Goal: Task Accomplishment & Management: Manage account settings

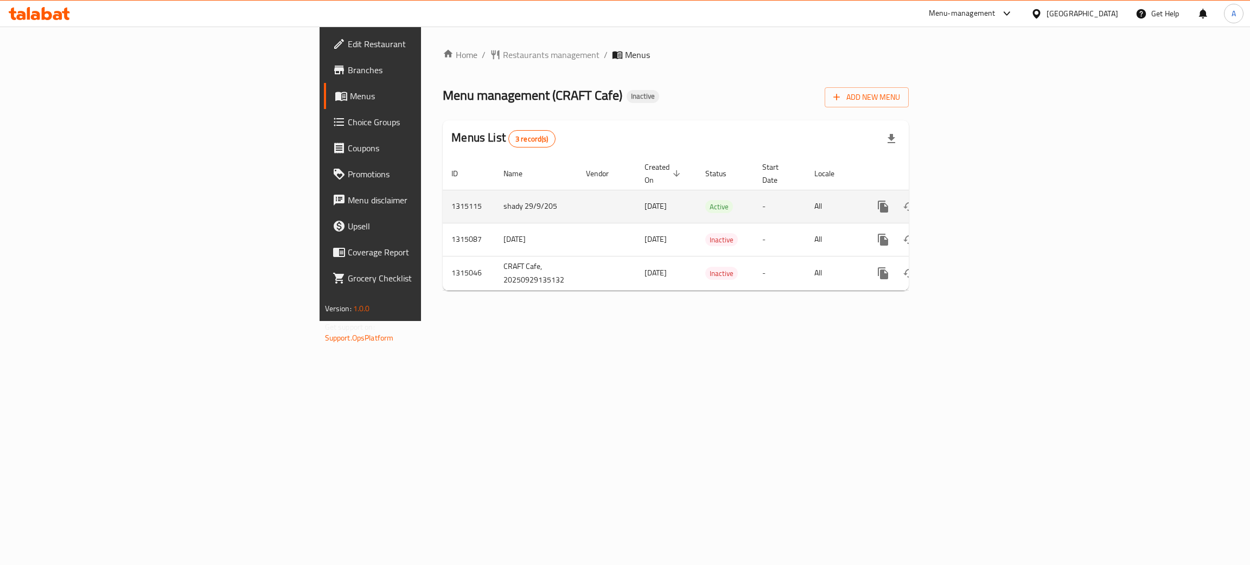
click at [968, 200] on icon "enhanced table" at bounding box center [961, 206] width 13 height 13
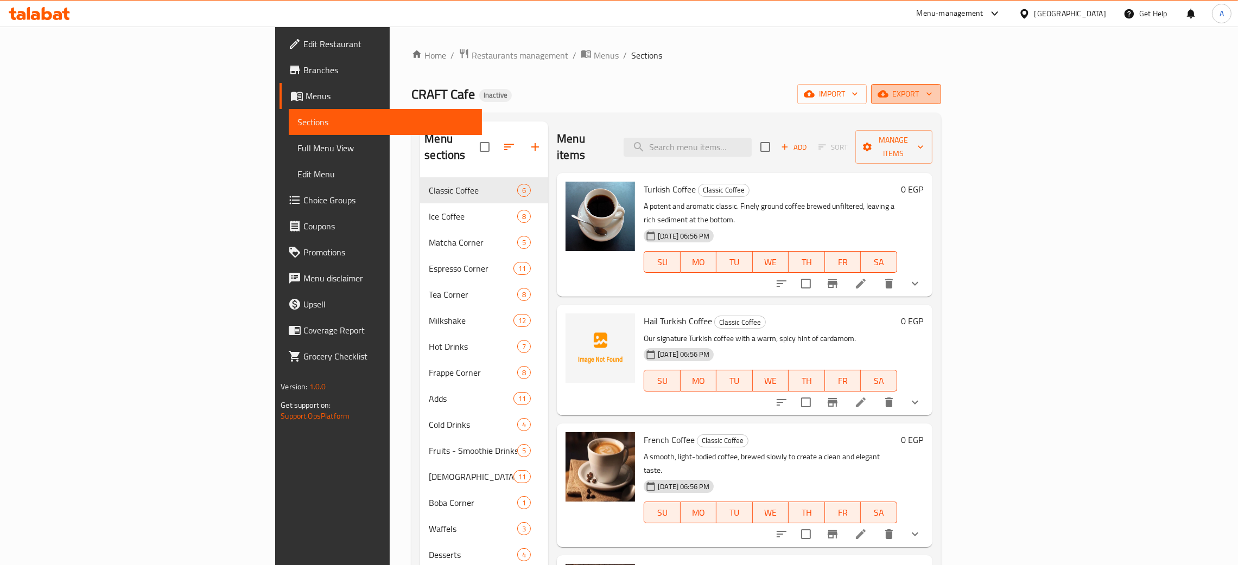
click at [934, 94] on icon "button" at bounding box center [929, 93] width 11 height 11
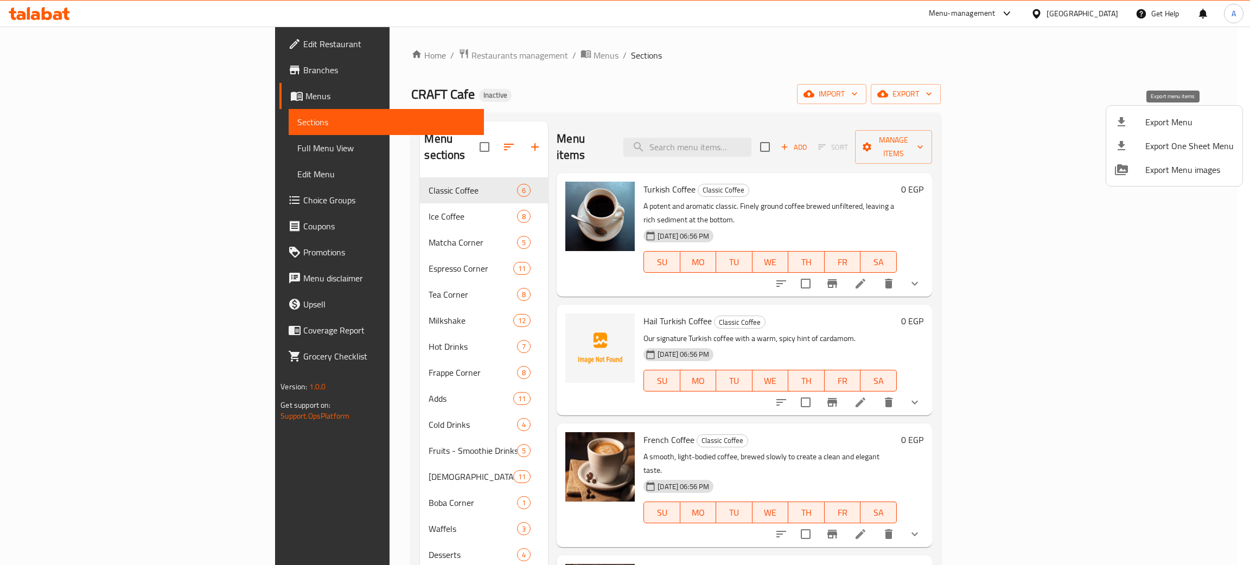
click at [1163, 118] on span "Export Menu" at bounding box center [1190, 122] width 88 height 13
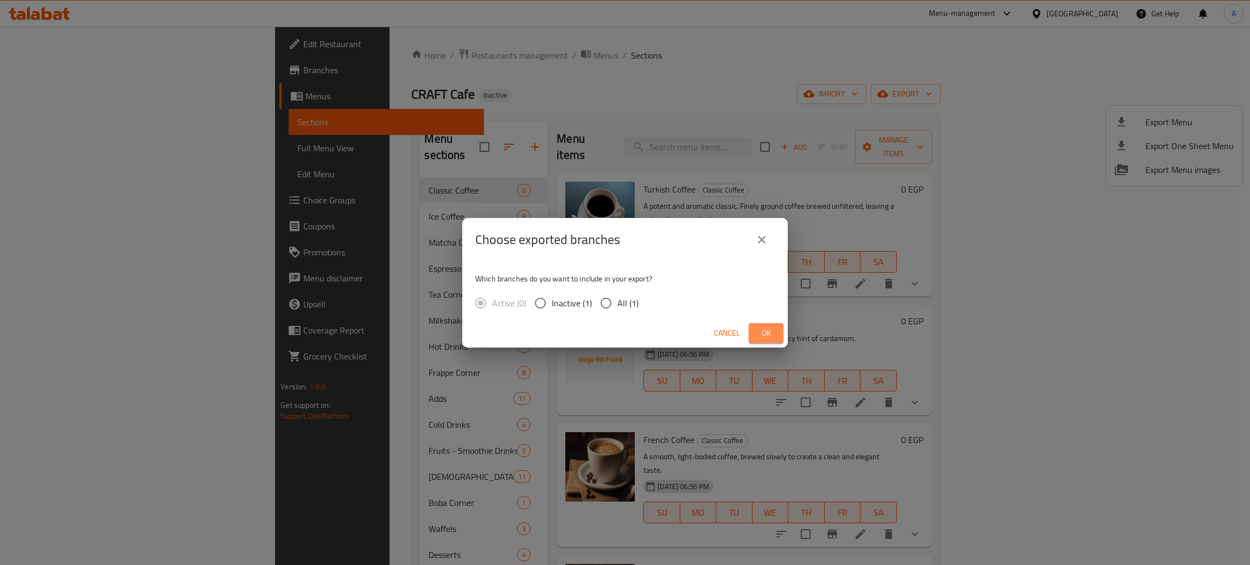
click at [766, 334] on span "Ok" at bounding box center [766, 334] width 17 height 14
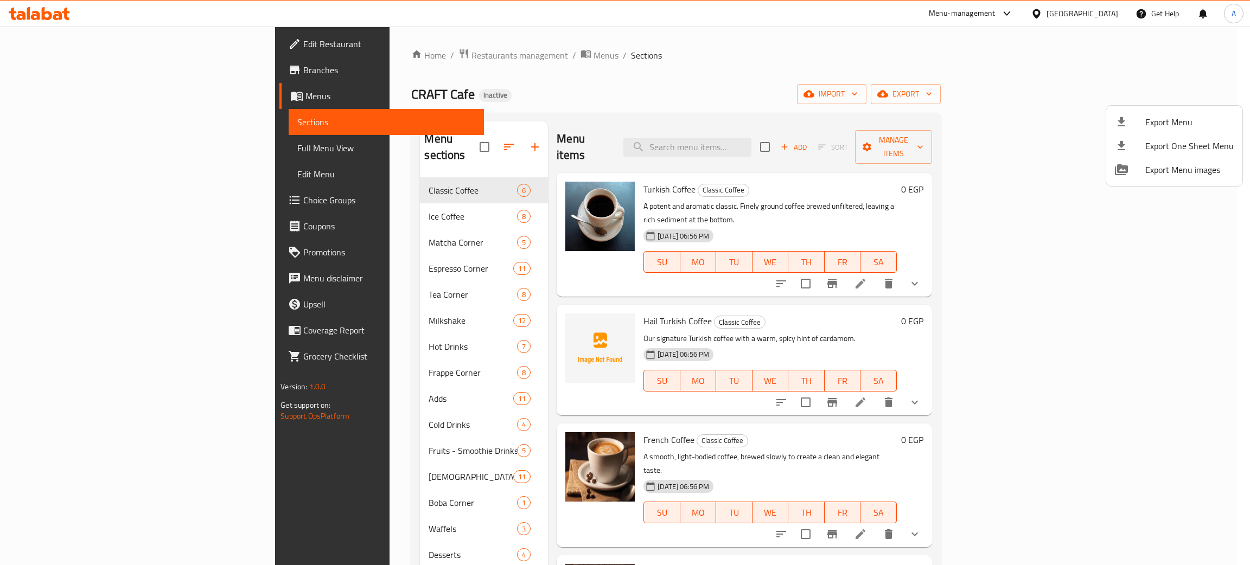
click at [693, 96] on div at bounding box center [625, 282] width 1250 height 565
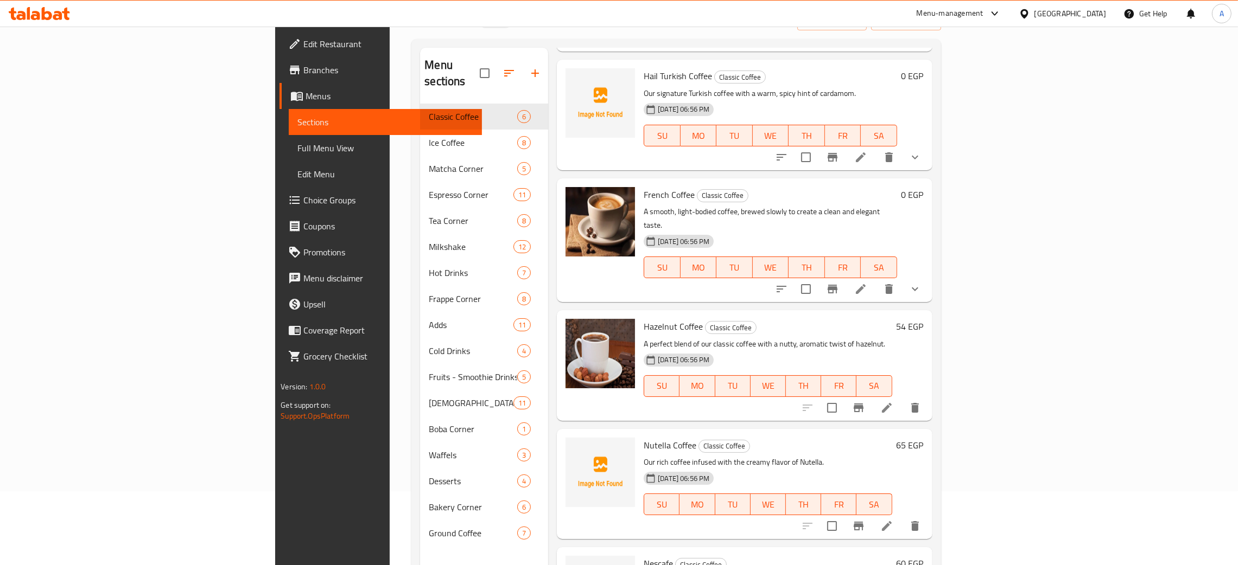
scroll to position [153, 0]
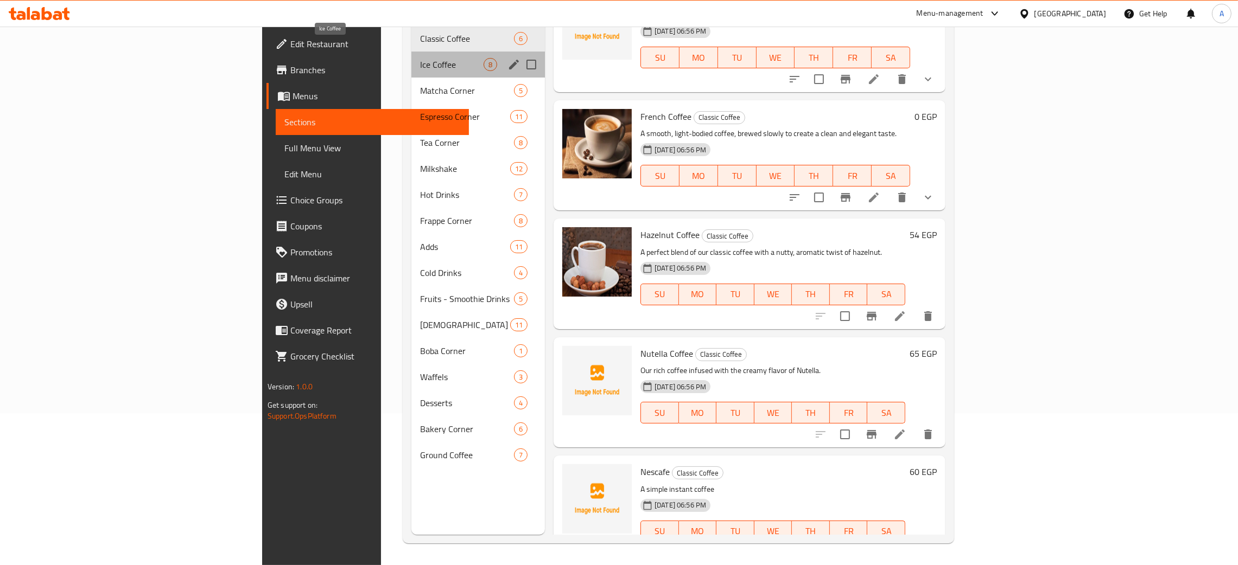
click at [420, 58] on span "Ice Coffee" at bounding box center [451, 64] width 63 height 13
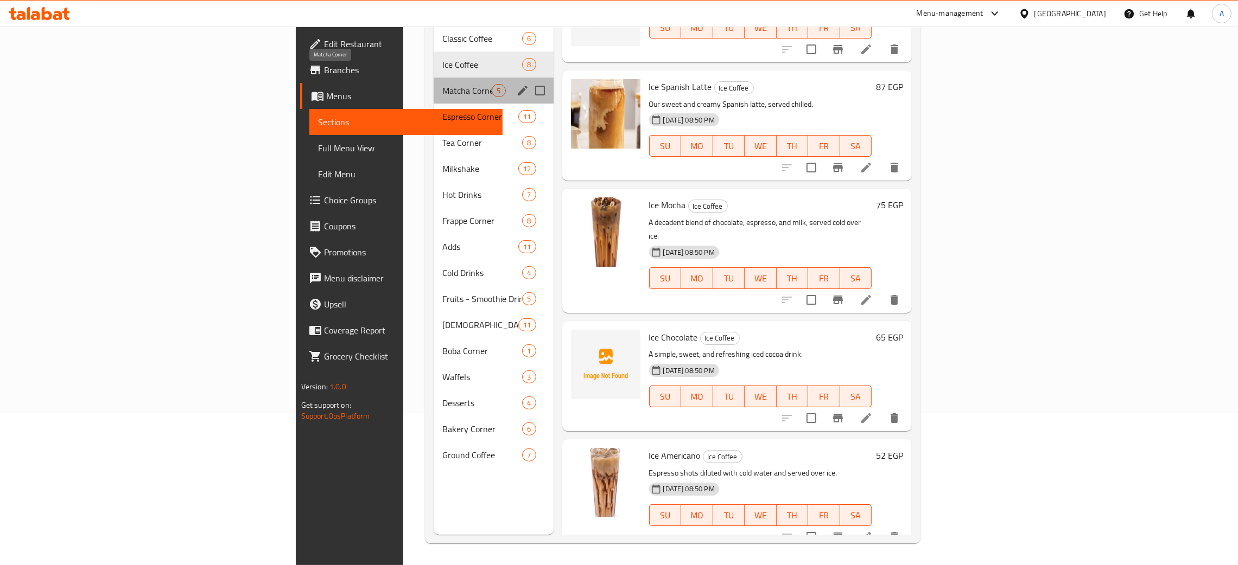
click at [442, 84] on span "Matcha Corner" at bounding box center [466, 90] width 49 height 13
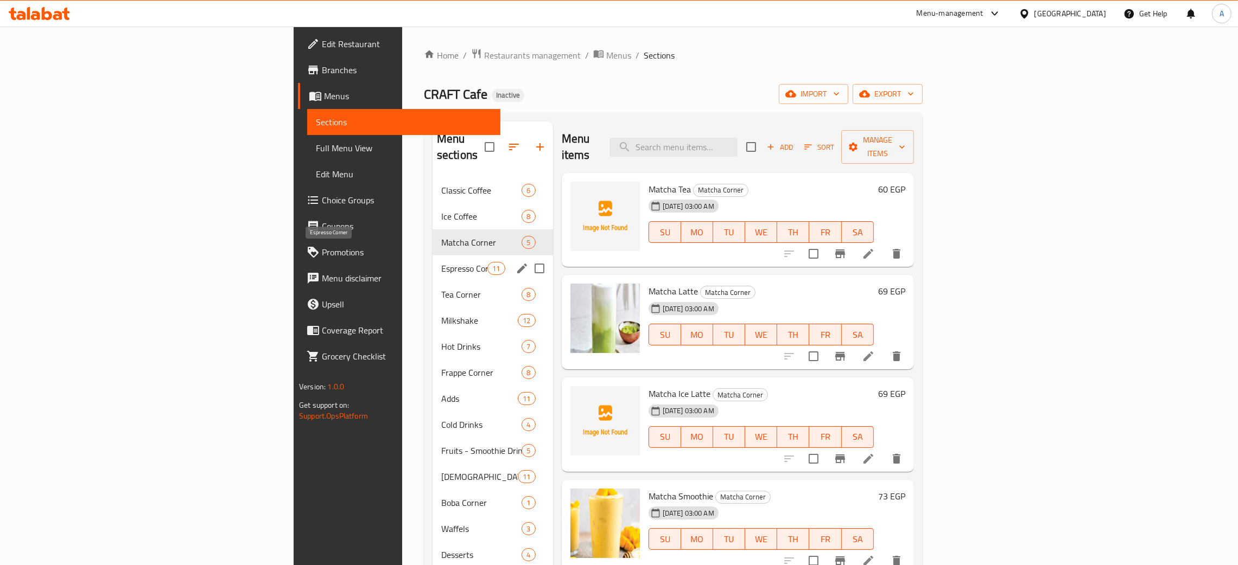
click at [441, 262] on span "Espresso Corner" at bounding box center [464, 268] width 46 height 13
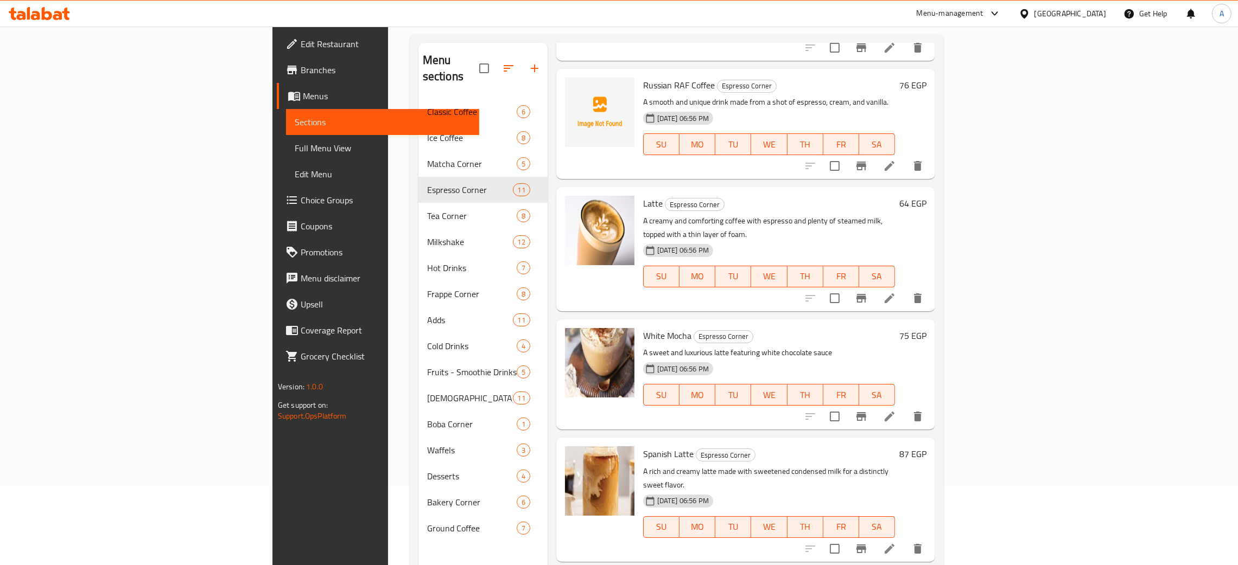
scroll to position [153, 0]
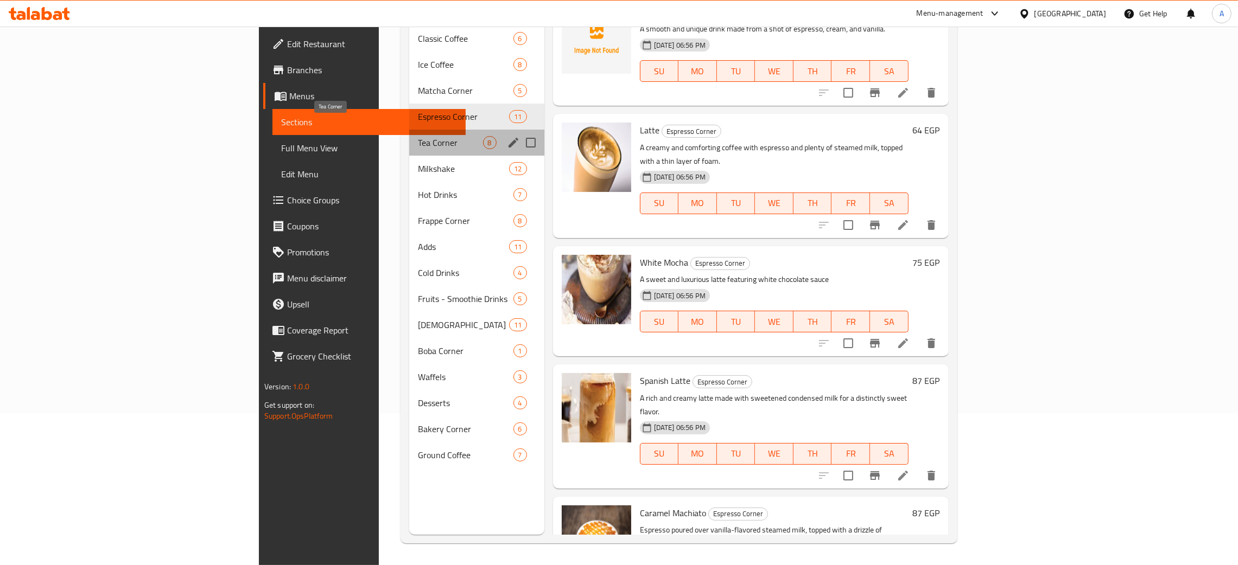
click at [418, 136] on span "Tea Corner" at bounding box center [450, 142] width 65 height 13
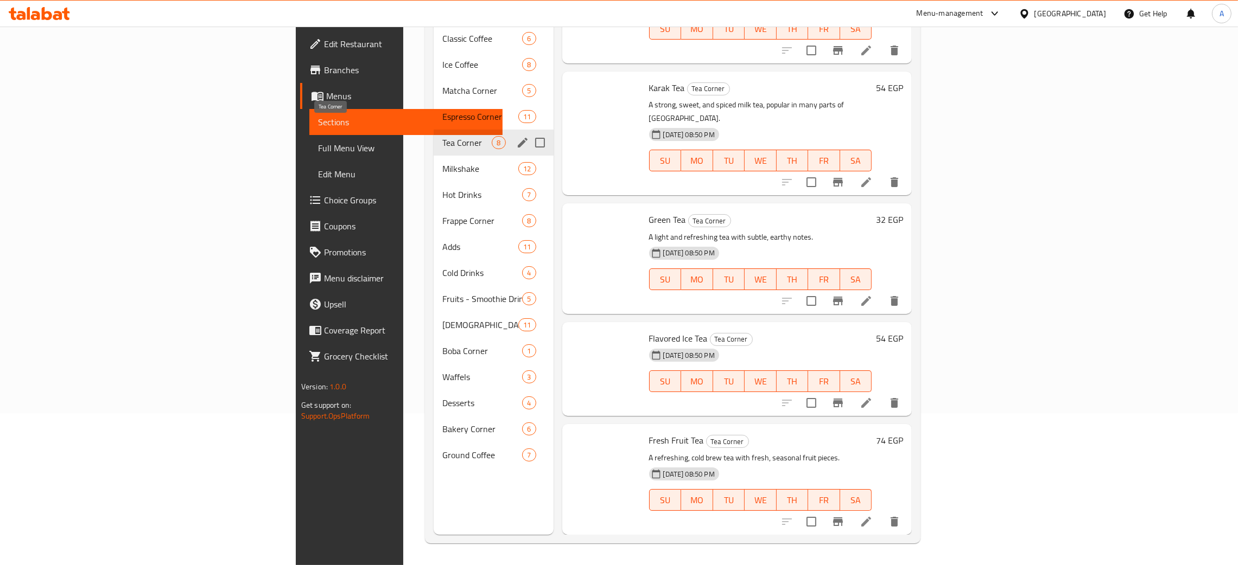
scroll to position [377, 0]
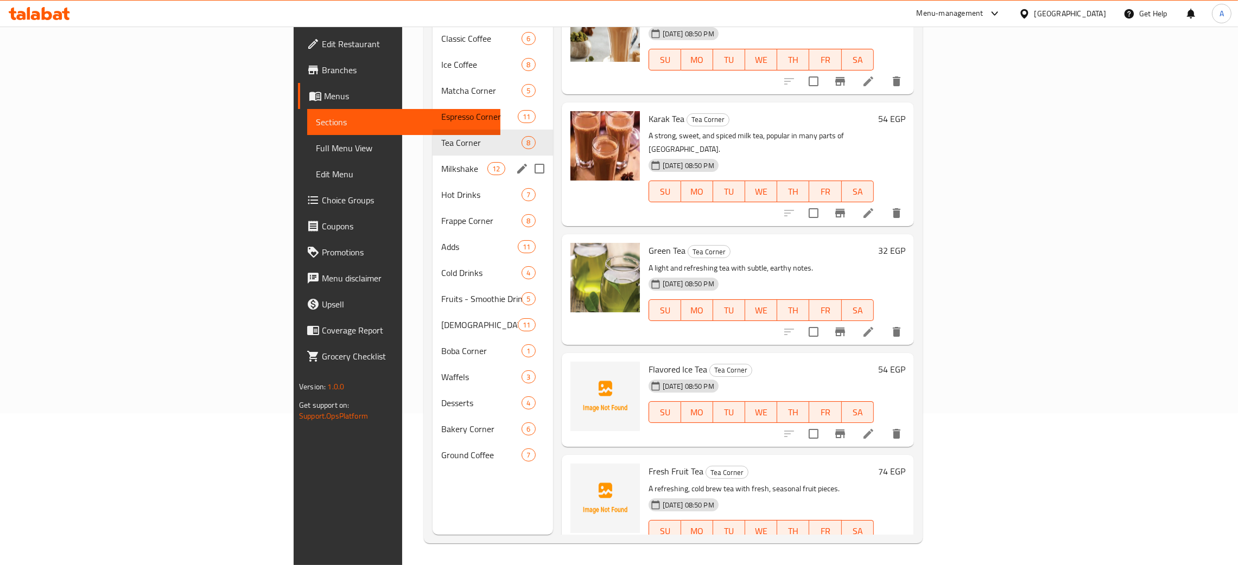
click at [441, 162] on span "Milkshake" at bounding box center [464, 168] width 46 height 13
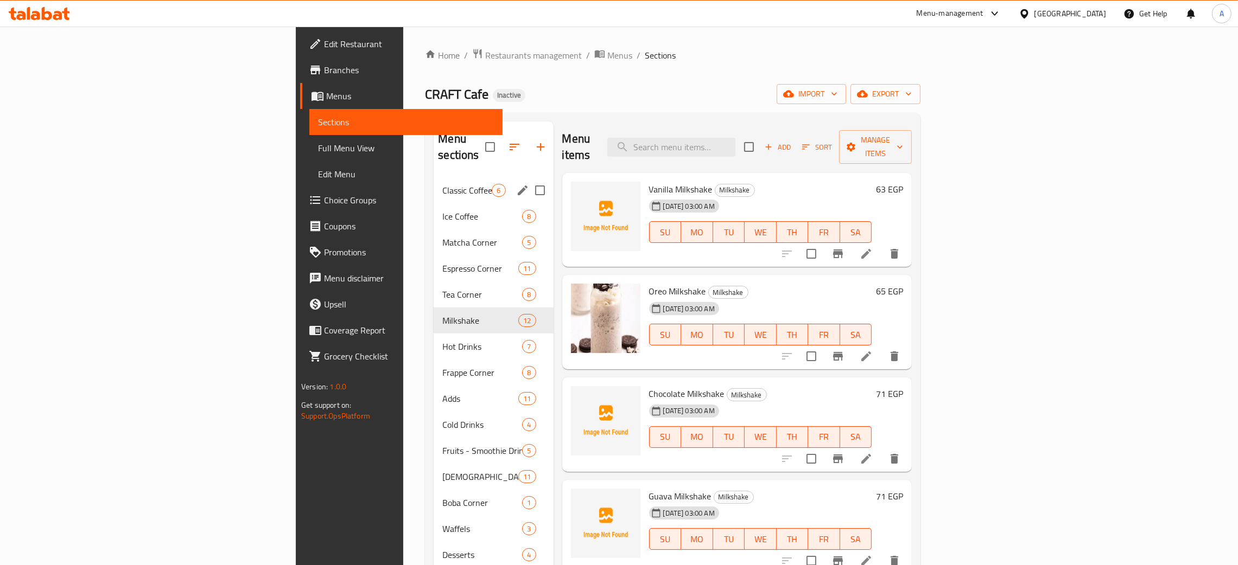
click at [442, 184] on span "Classic Coffee" at bounding box center [466, 190] width 49 height 13
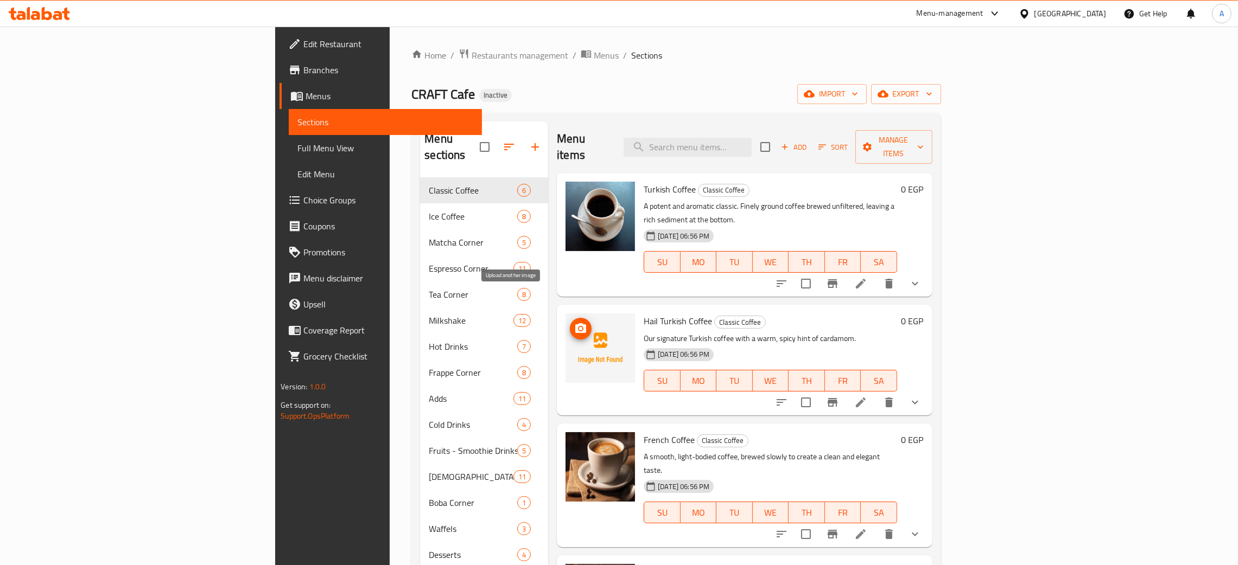
click at [575, 323] on icon "upload picture" at bounding box center [580, 328] width 11 height 10
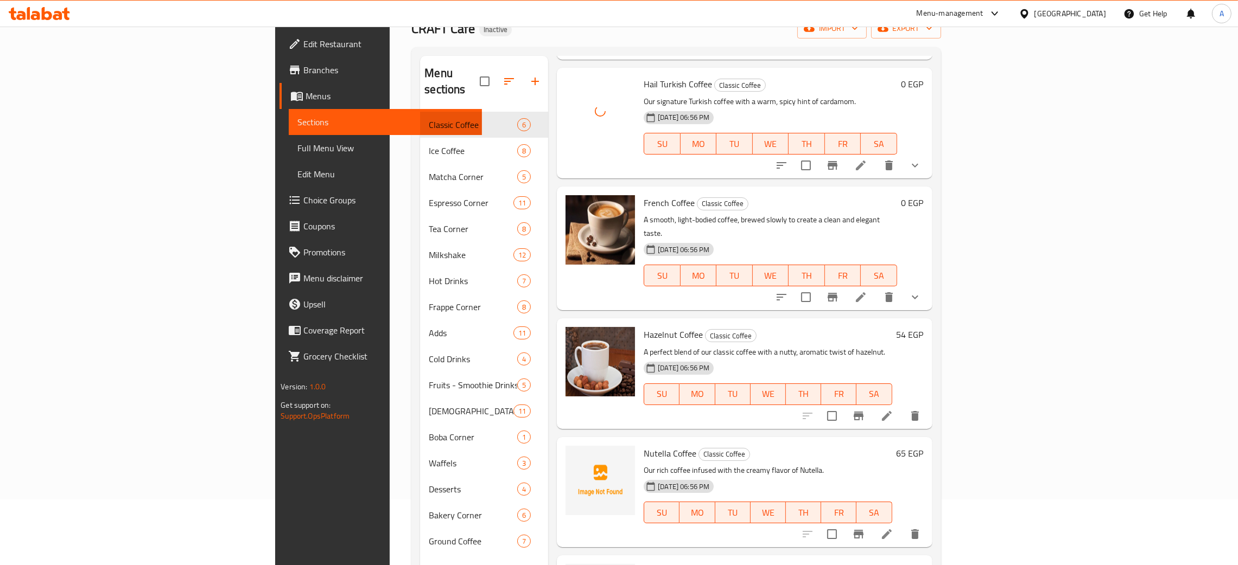
scroll to position [153, 0]
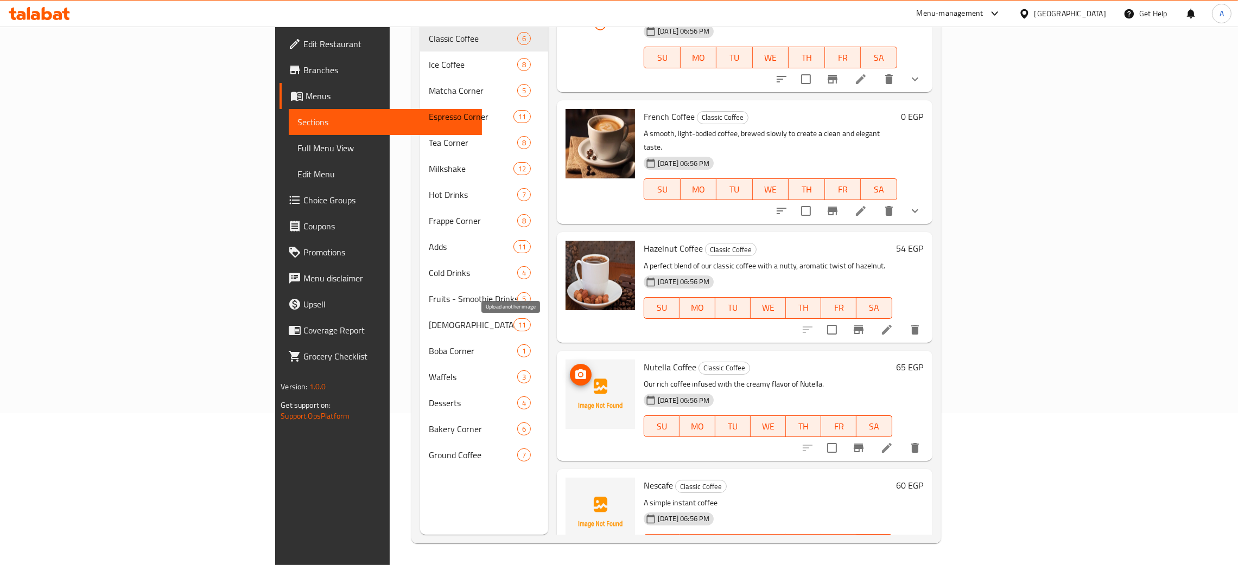
click at [570, 364] on button "upload picture" at bounding box center [581, 375] width 22 height 22
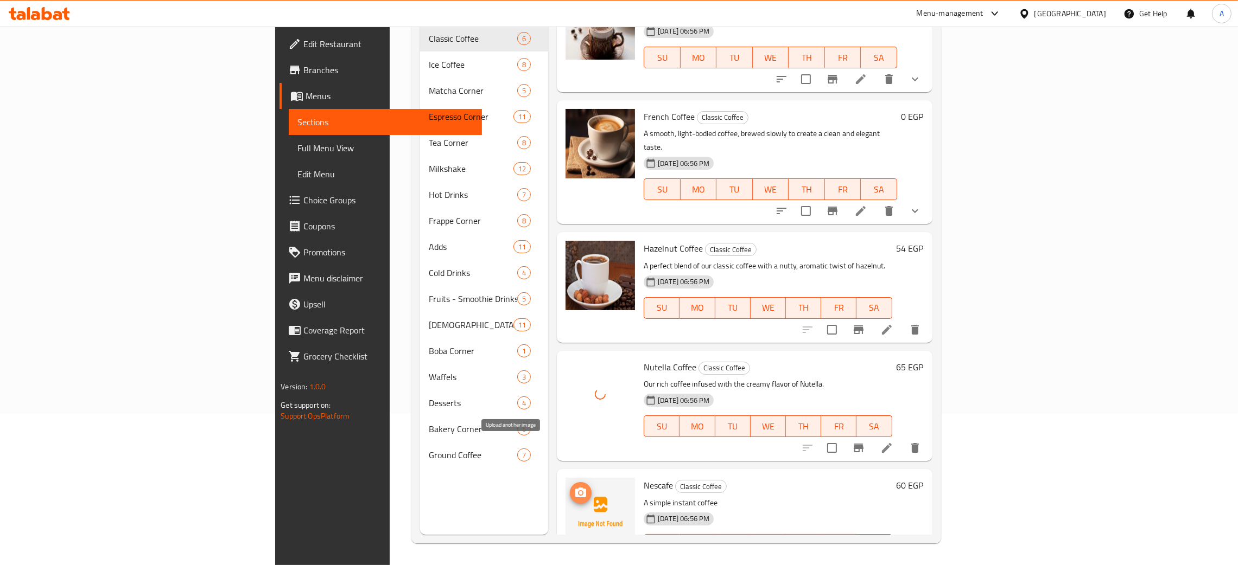
click at [575, 488] on icon "upload picture" at bounding box center [580, 493] width 11 height 10
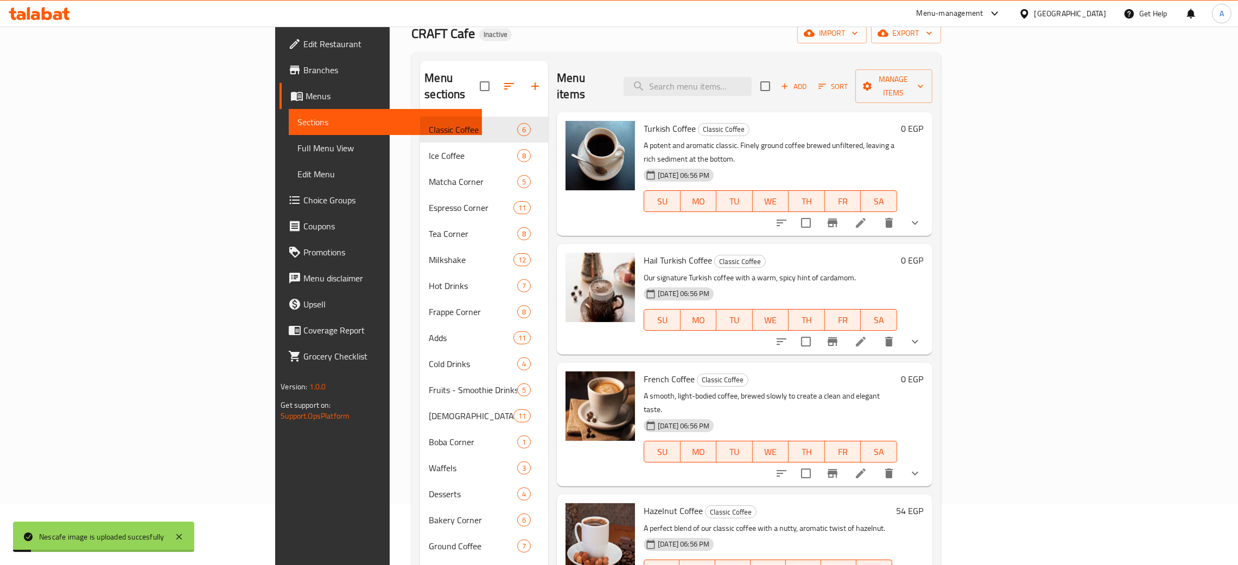
scroll to position [0, 0]
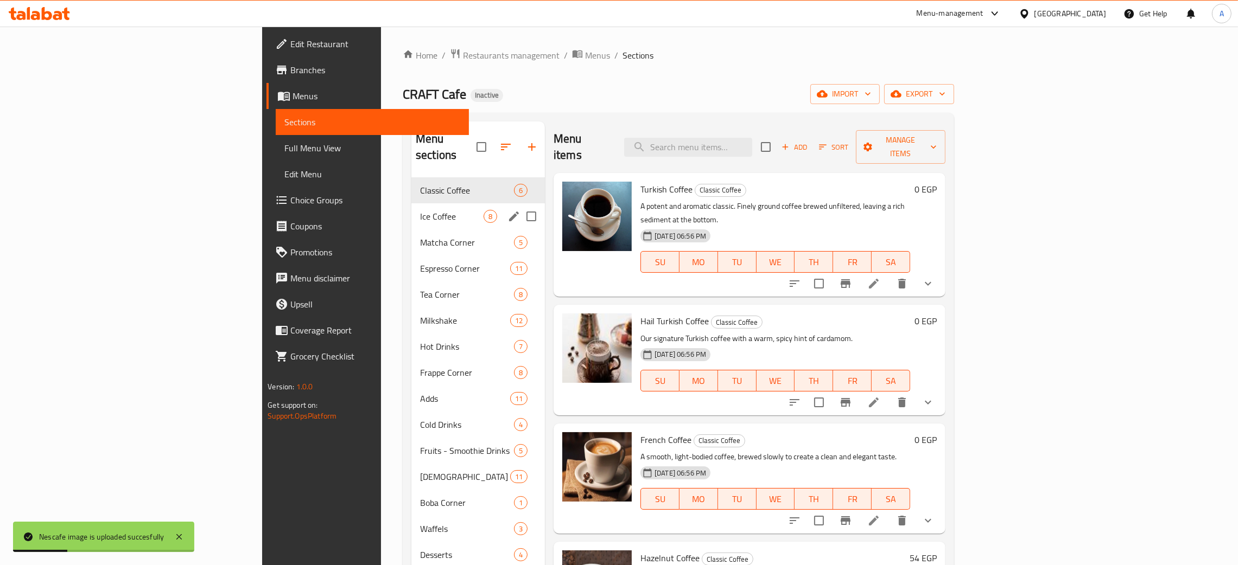
click at [420, 210] on span "Ice Coffee" at bounding box center [451, 216] width 63 height 13
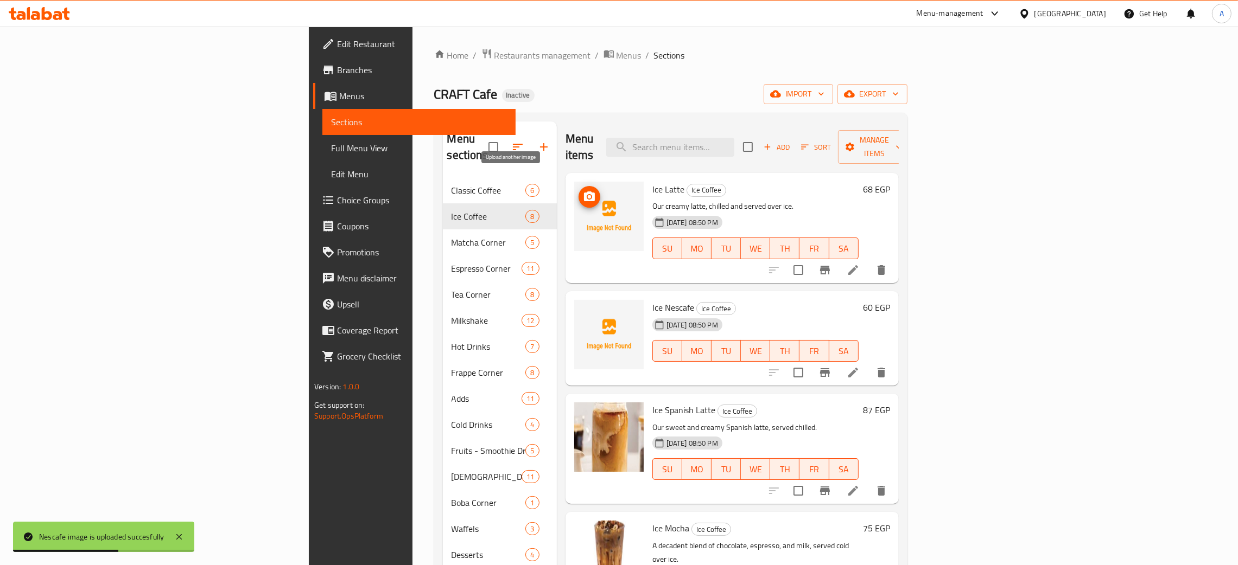
click at [583, 190] on icon "upload picture" at bounding box center [589, 196] width 13 height 13
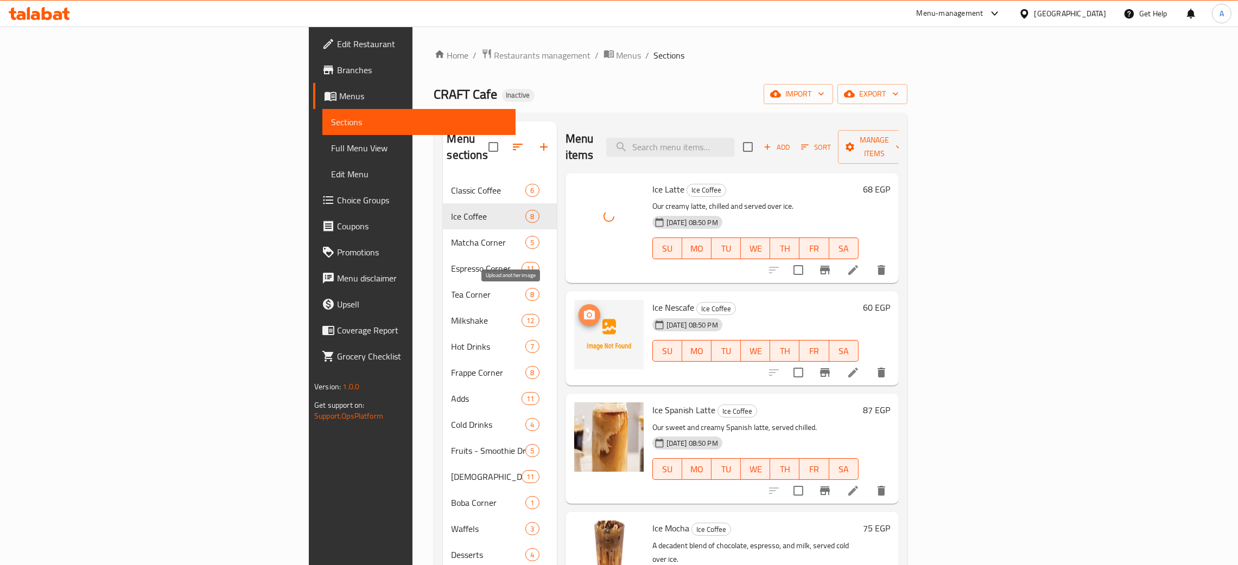
click at [578, 309] on span "upload picture" at bounding box center [589, 315] width 22 height 13
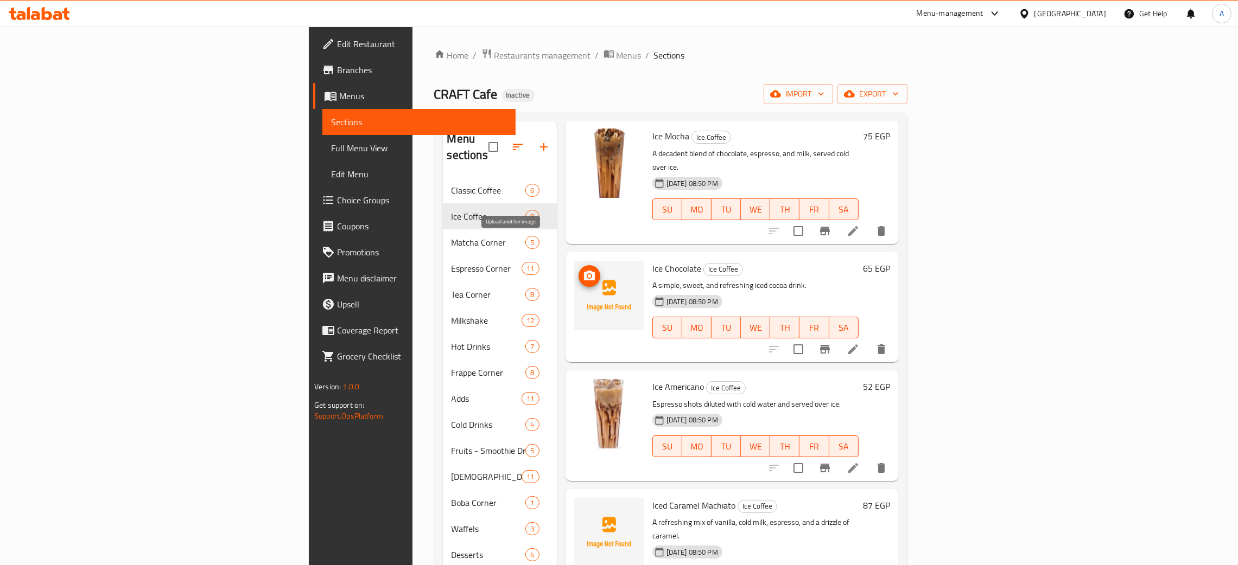
click at [584, 271] on icon "upload picture" at bounding box center [589, 276] width 11 height 10
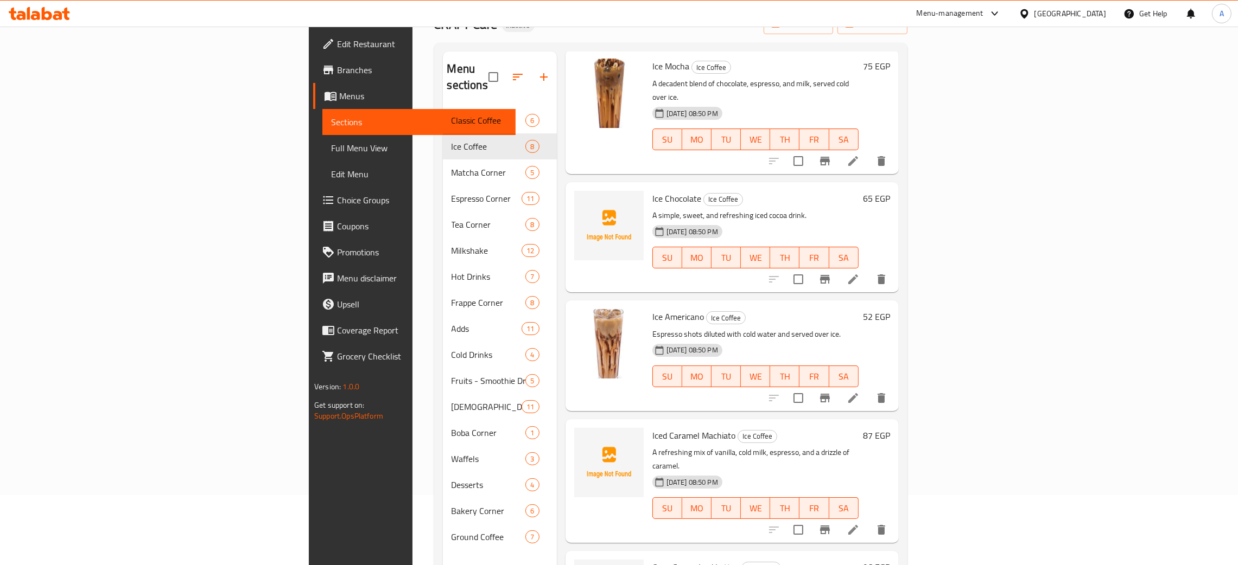
scroll to position [153, 0]
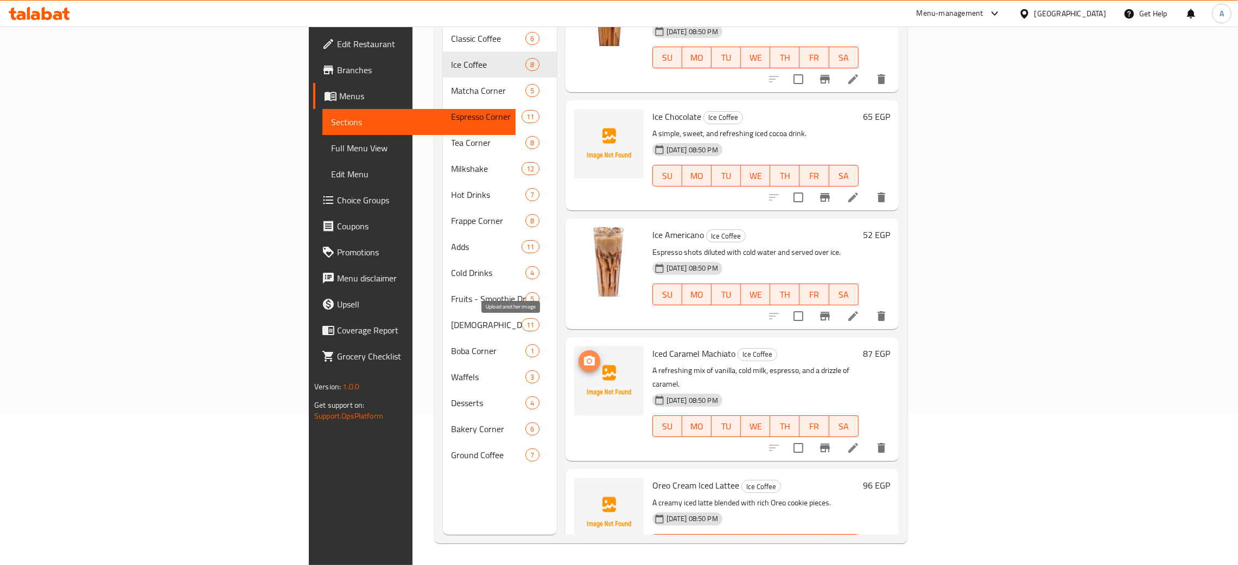
click at [583, 355] on icon "upload picture" at bounding box center [589, 361] width 13 height 13
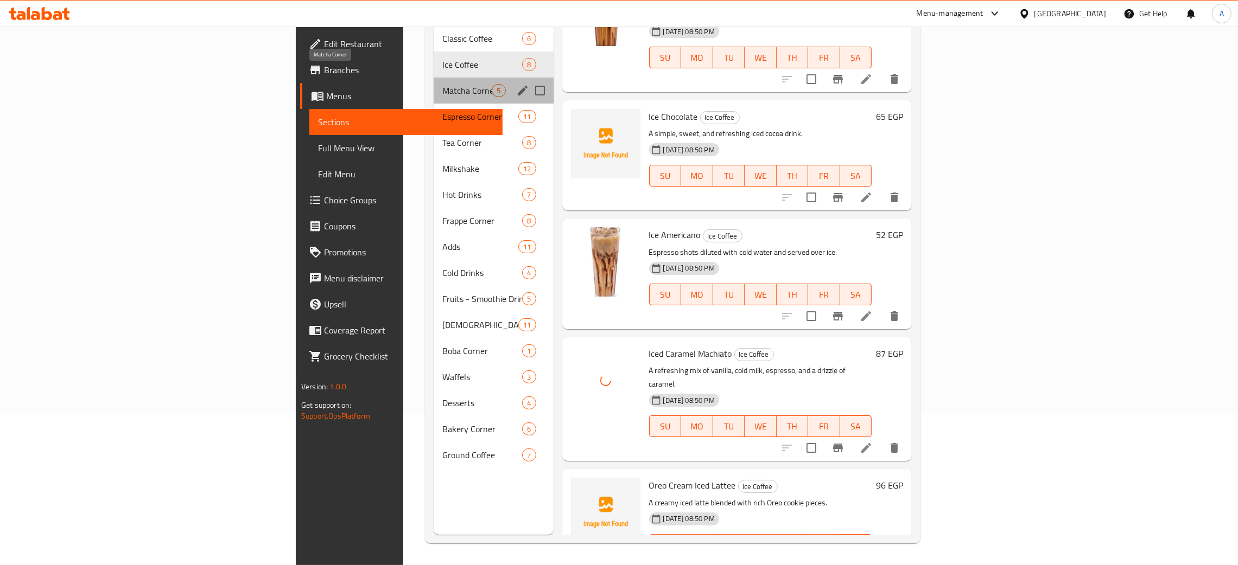
click at [442, 84] on span "Matcha Corner" at bounding box center [466, 90] width 49 height 13
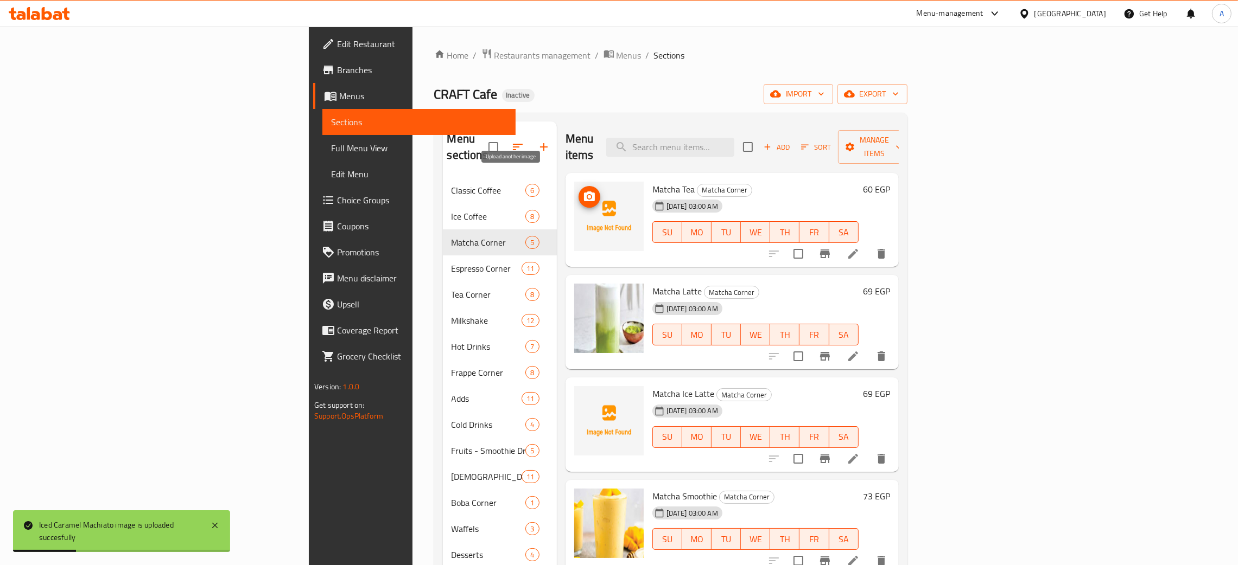
click at [584, 192] on icon "upload picture" at bounding box center [589, 197] width 11 height 10
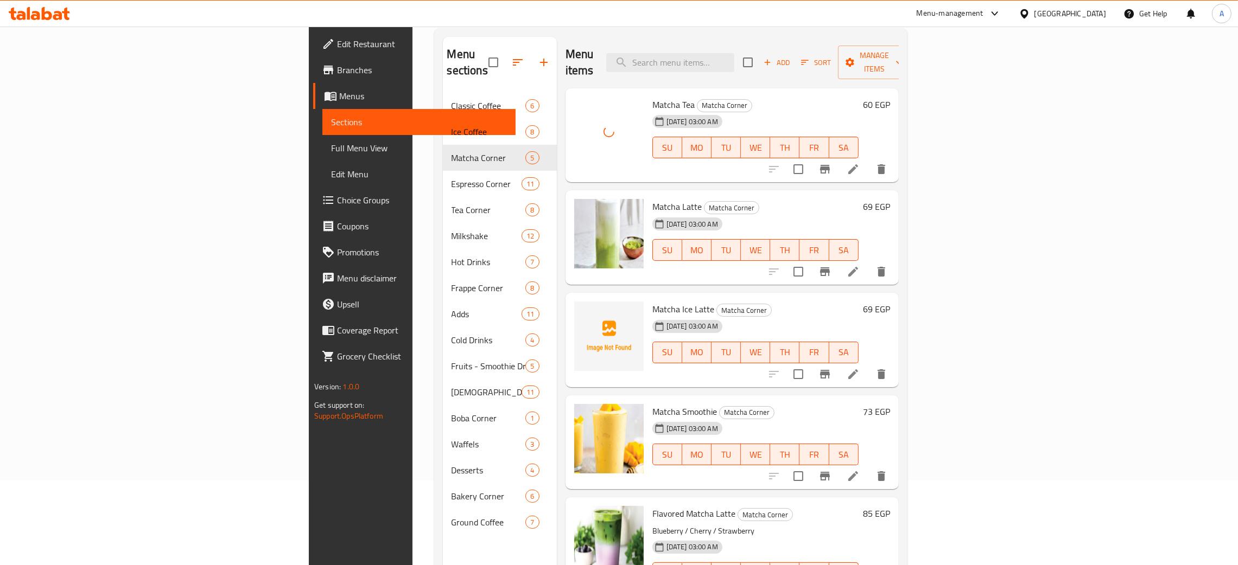
scroll to position [153, 0]
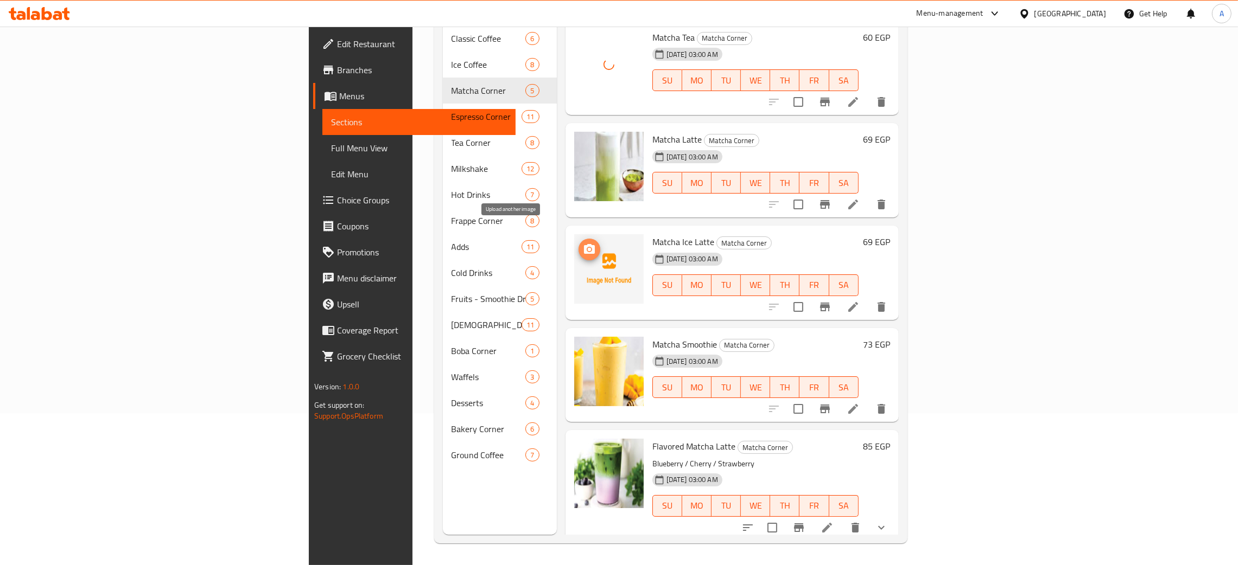
click at [583, 243] on icon "upload picture" at bounding box center [589, 249] width 13 height 13
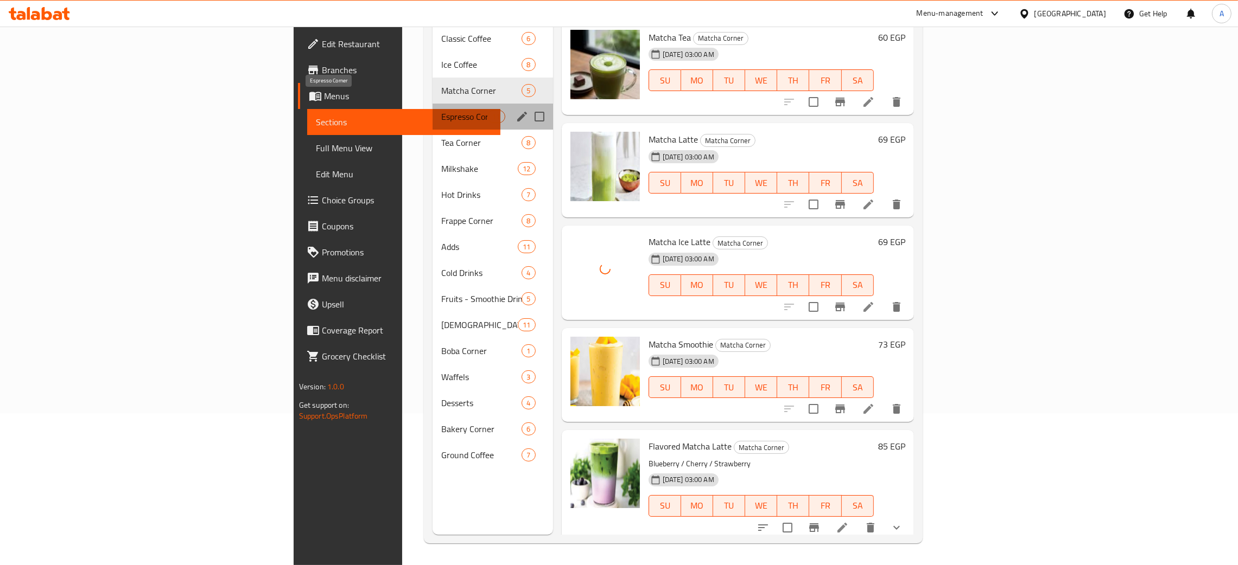
click at [441, 110] on span "Espresso Corner" at bounding box center [464, 116] width 46 height 13
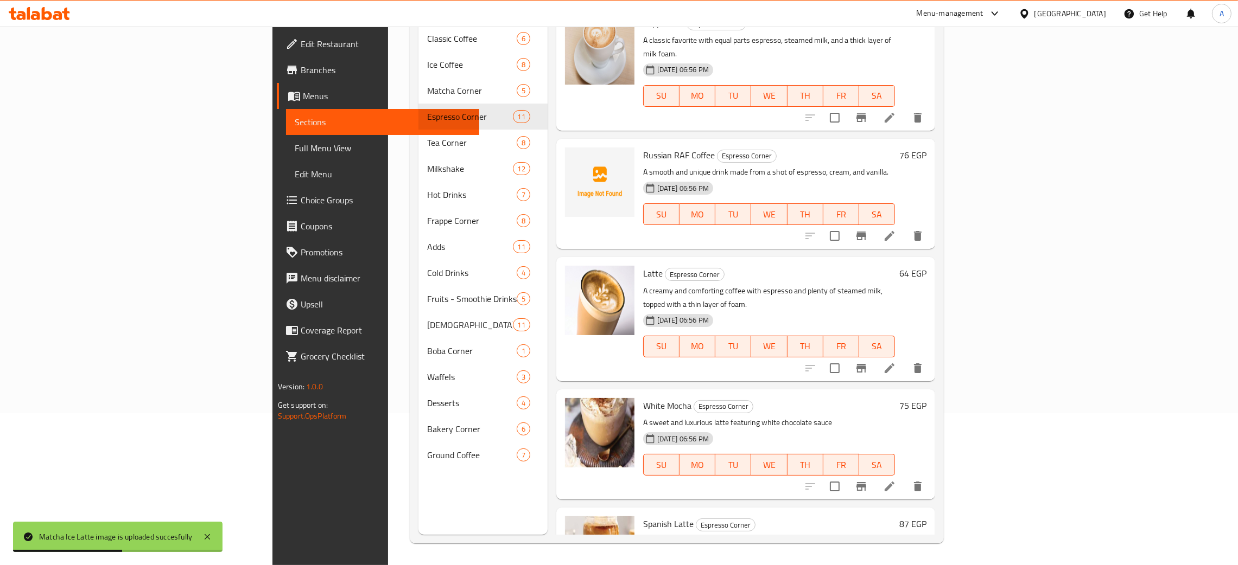
scroll to position [748, 0]
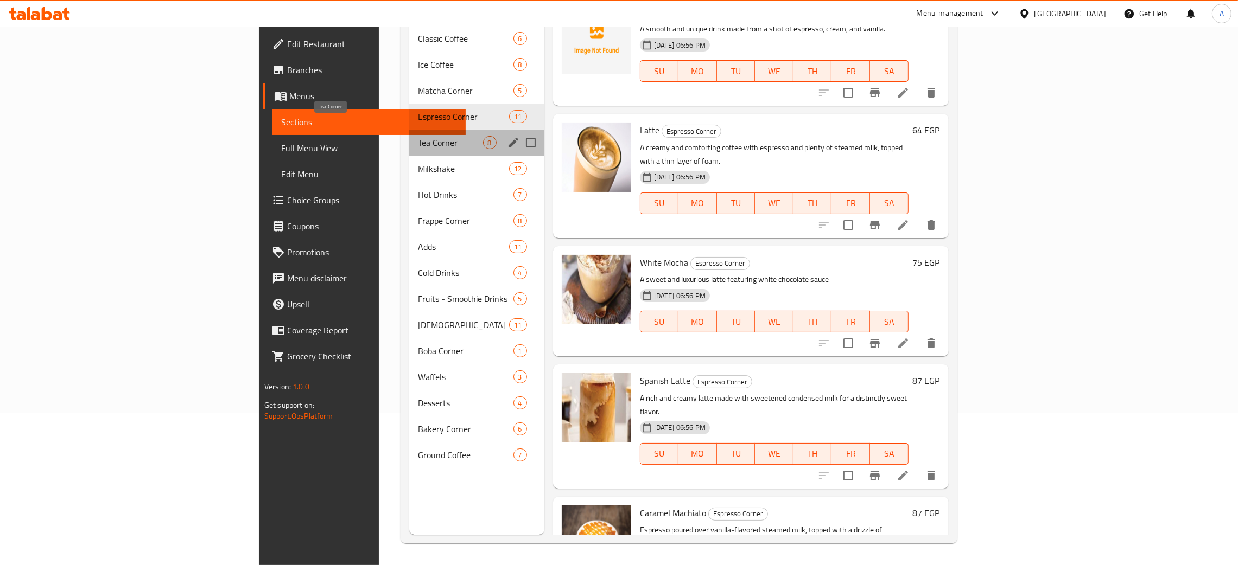
click at [418, 136] on span "Tea Corner" at bounding box center [450, 142] width 65 height 13
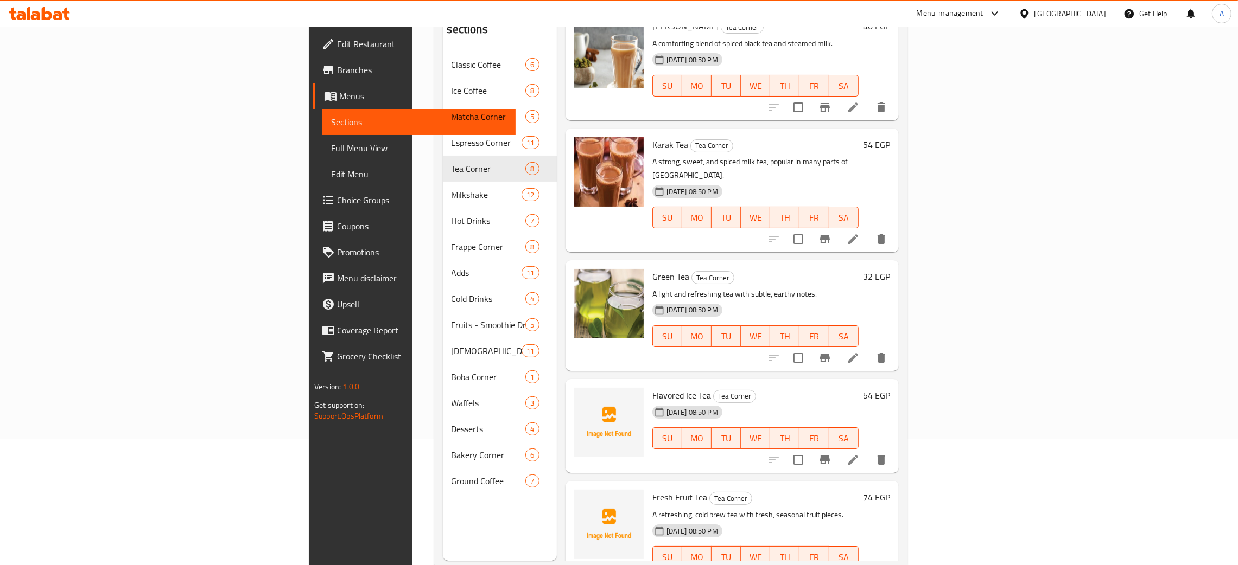
scroll to position [153, 0]
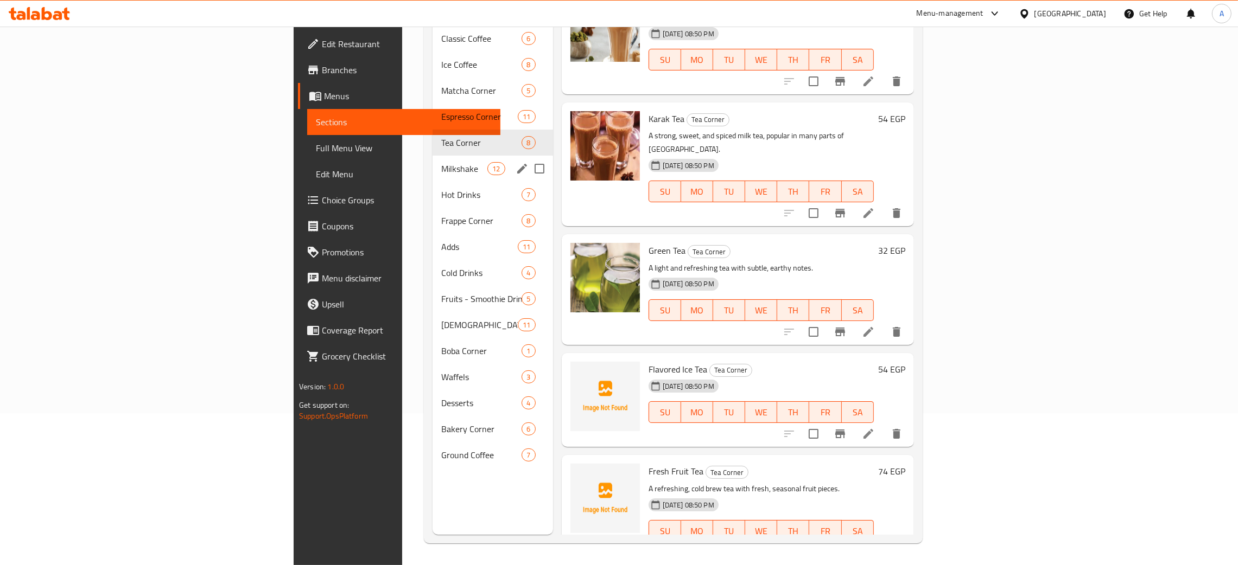
click at [441, 162] on span "Milkshake" at bounding box center [464, 168] width 46 height 13
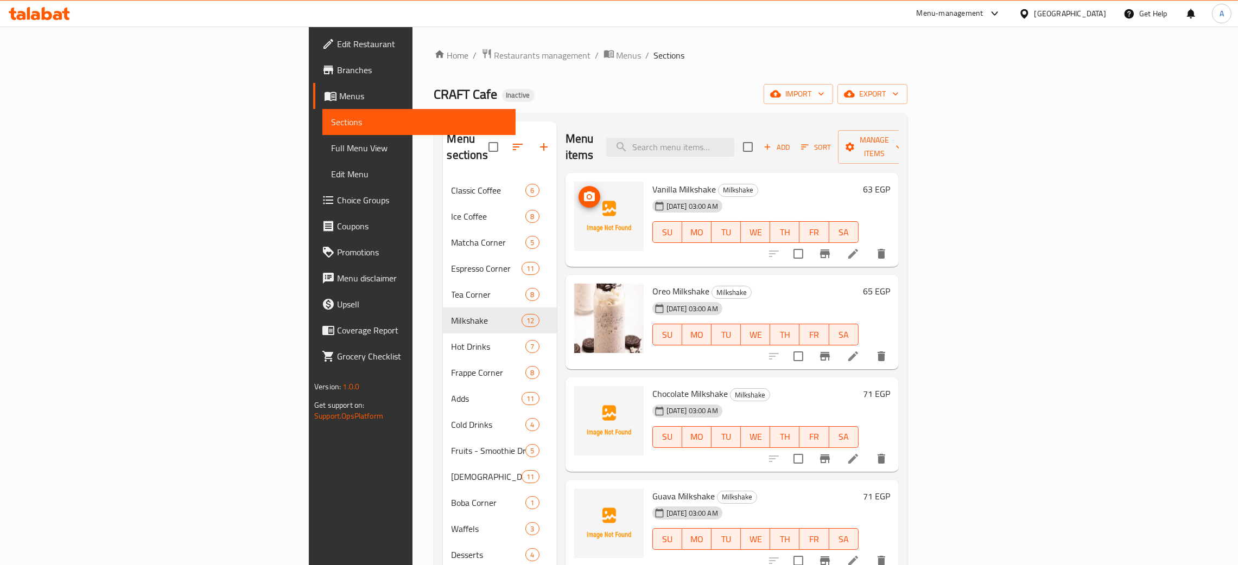
click at [584, 192] on icon "upload picture" at bounding box center [589, 197] width 11 height 10
click at [578, 395] on span "upload picture" at bounding box center [589, 401] width 22 height 13
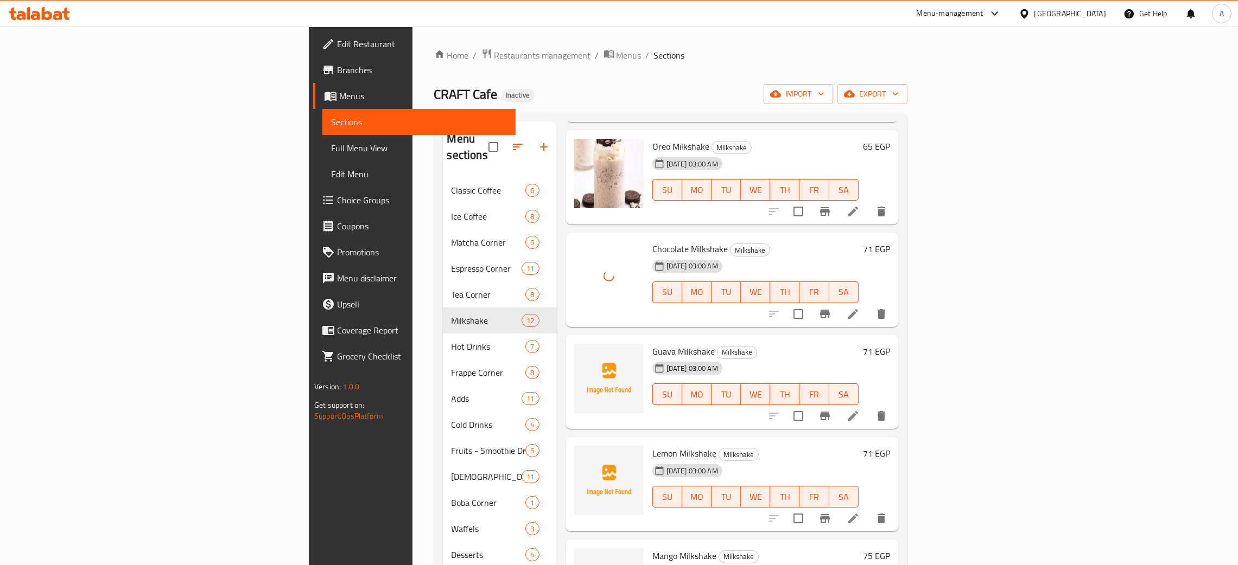
scroll to position [244, 0]
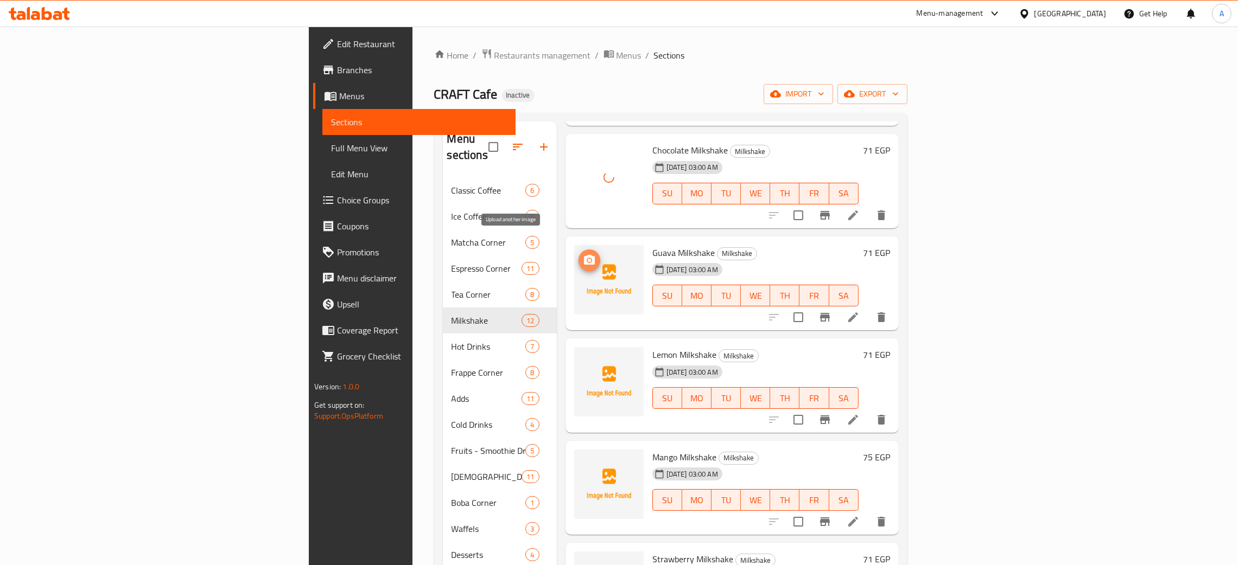
click at [583, 254] on icon "upload picture" at bounding box center [589, 260] width 13 height 13
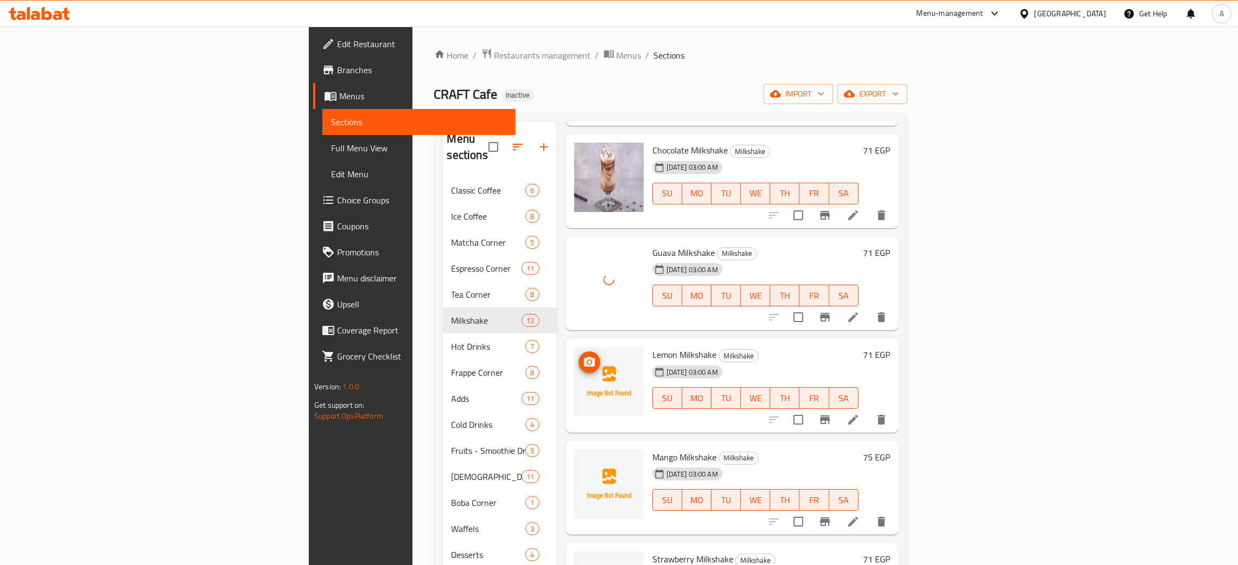
click at [574, 347] on img at bounding box center [608, 381] width 69 height 69
click at [583, 356] on icon "upload picture" at bounding box center [589, 362] width 13 height 13
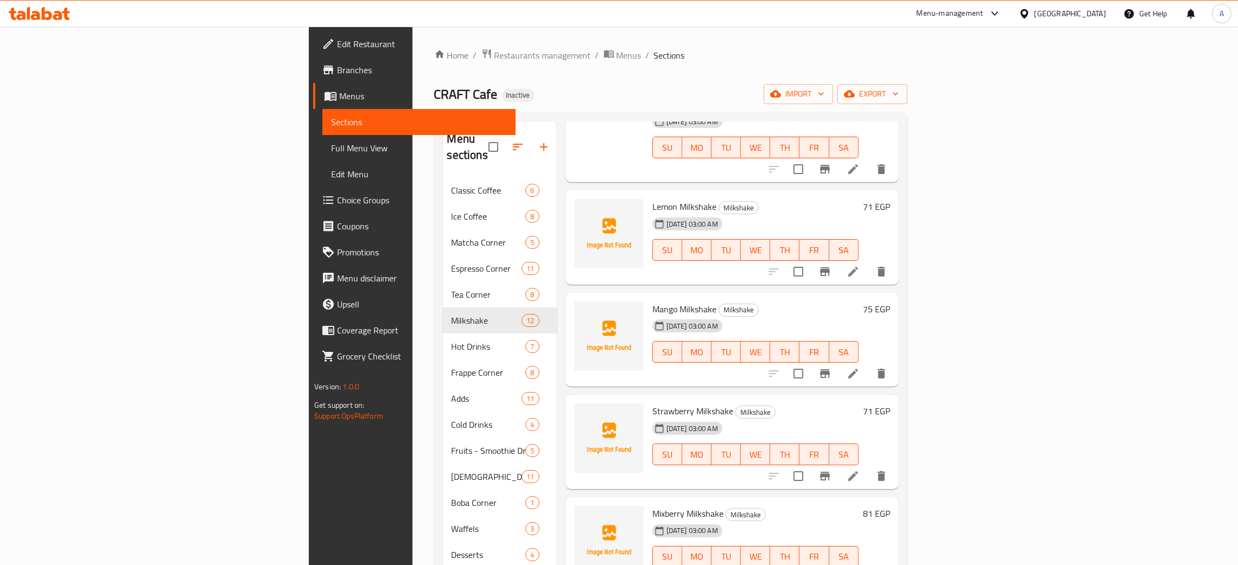
scroll to position [406, 0]
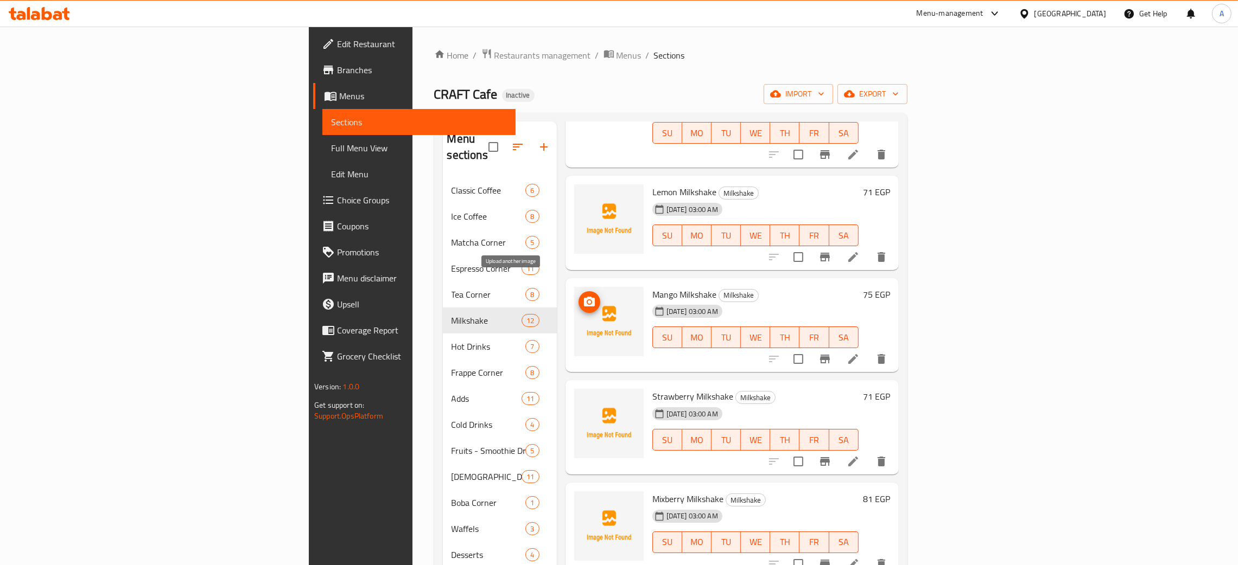
click at [584, 297] on icon "upload picture" at bounding box center [589, 302] width 11 height 10
click at [583, 398] on icon "upload picture" at bounding box center [589, 404] width 13 height 13
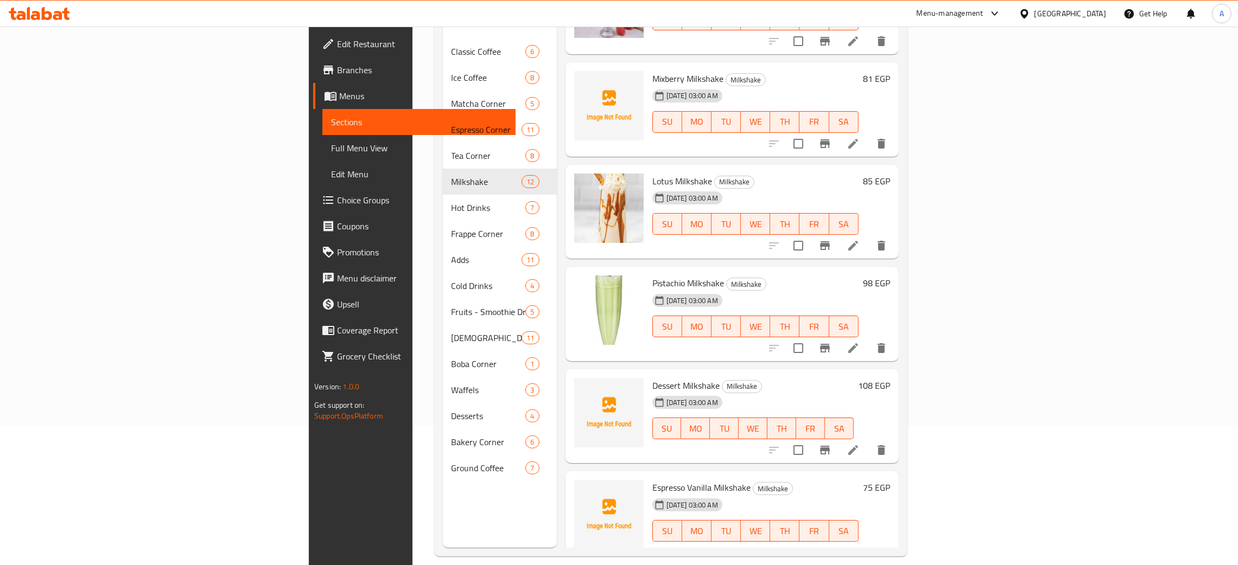
scroll to position [153, 0]
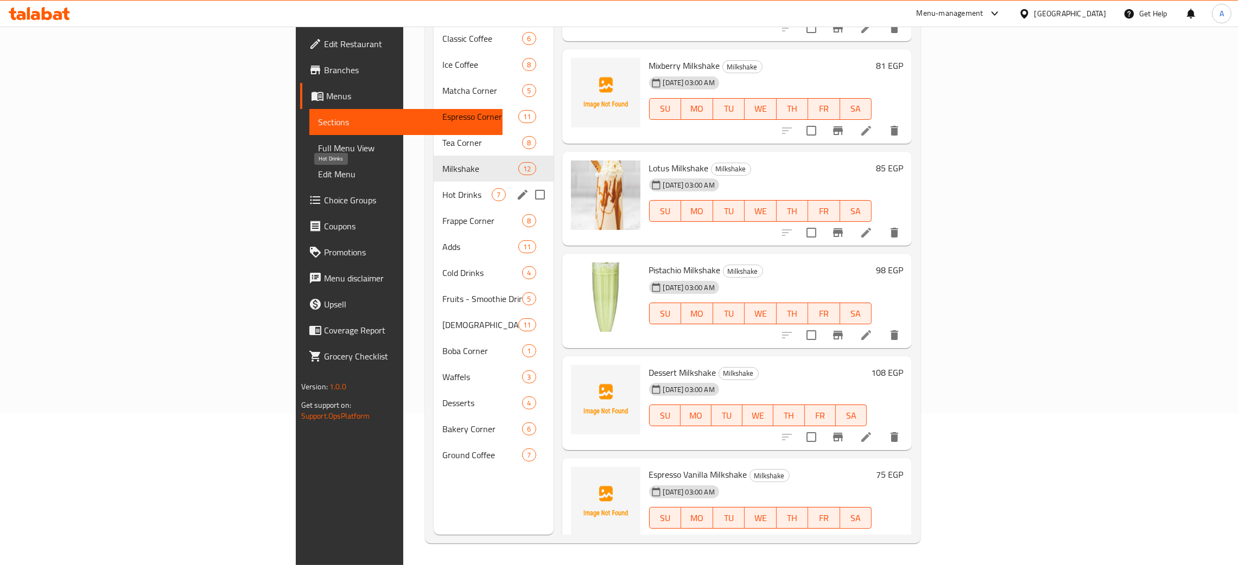
click at [442, 188] on span "Hot Drinks" at bounding box center [466, 194] width 49 height 13
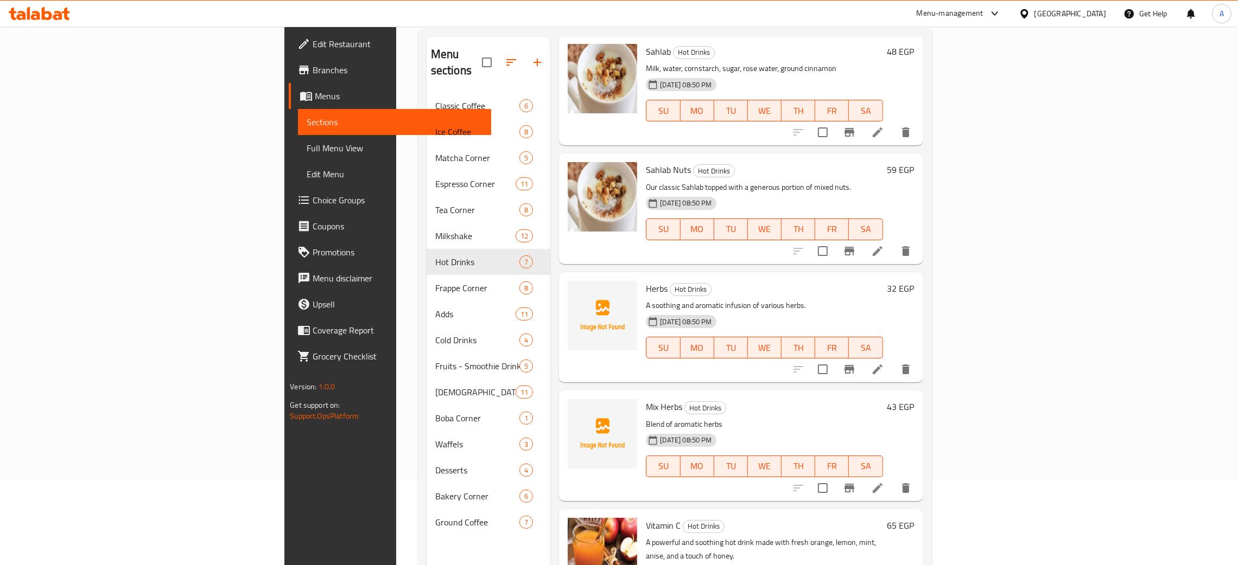
scroll to position [153, 0]
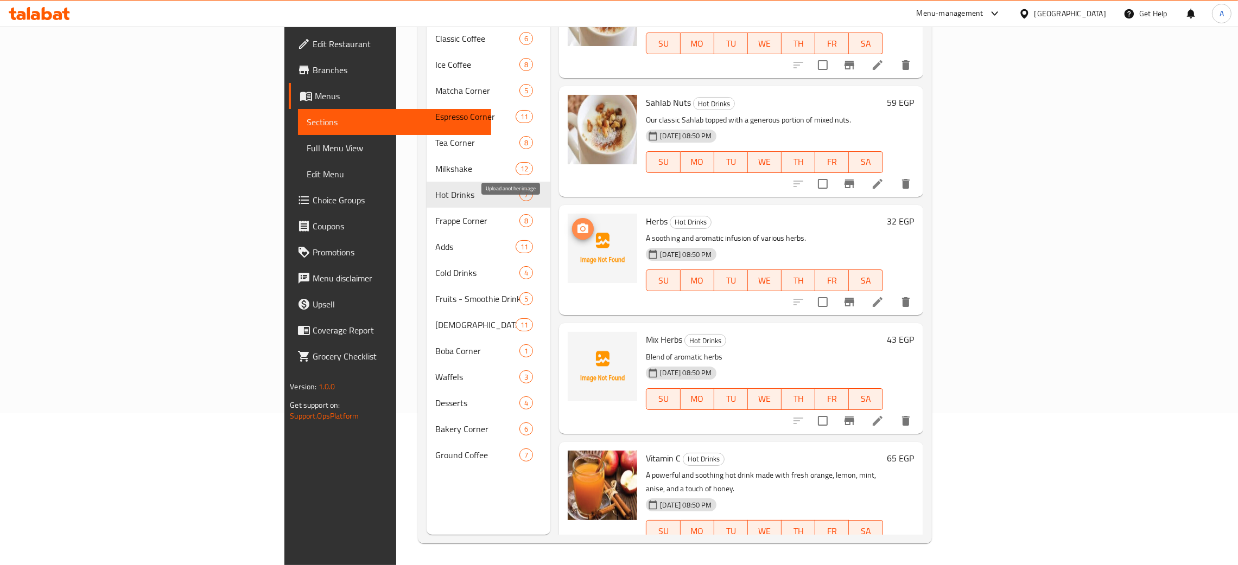
click at [577, 224] on icon "upload picture" at bounding box center [582, 229] width 11 height 10
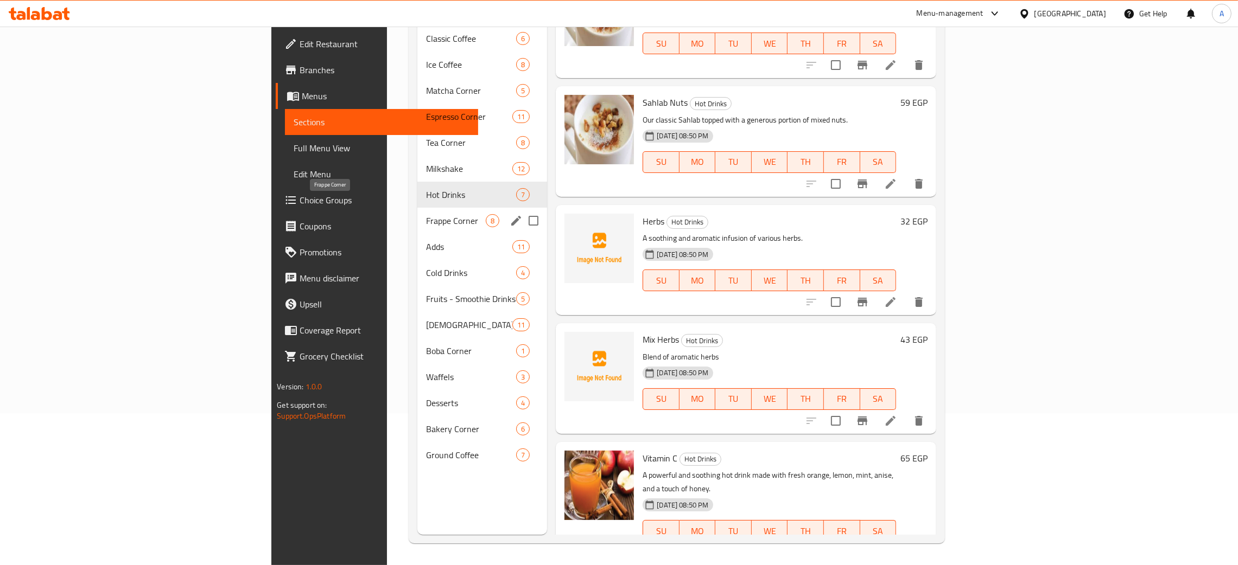
click at [426, 214] on span "Frappe Corner" at bounding box center [456, 220] width 60 height 13
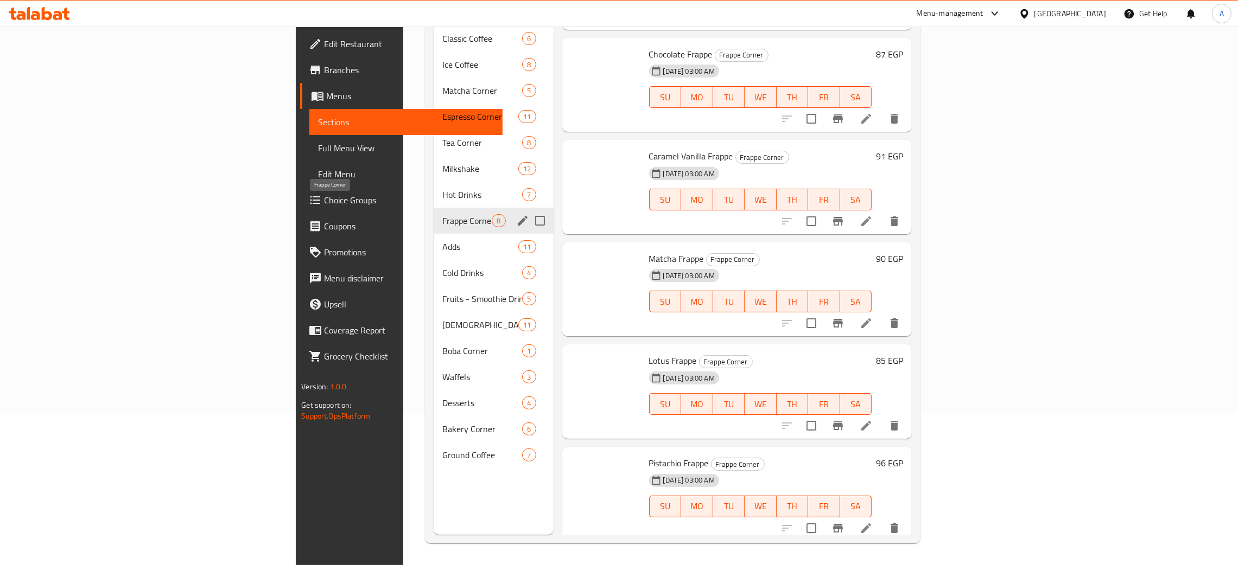
scroll to position [279, 0]
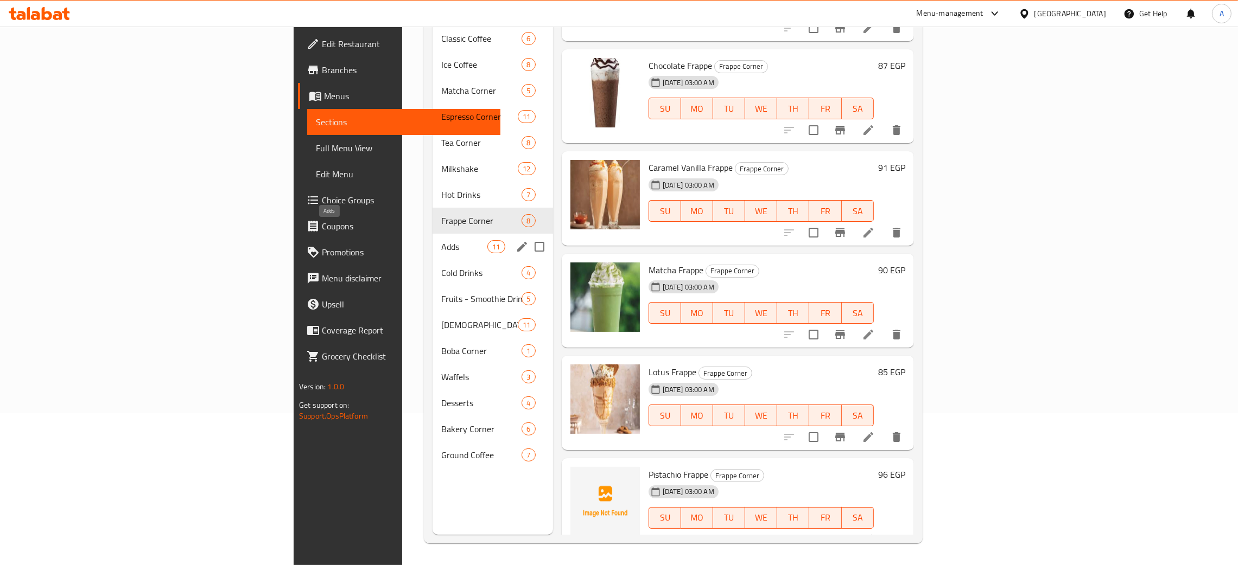
click at [441, 240] on span "Adds" at bounding box center [464, 246] width 46 height 13
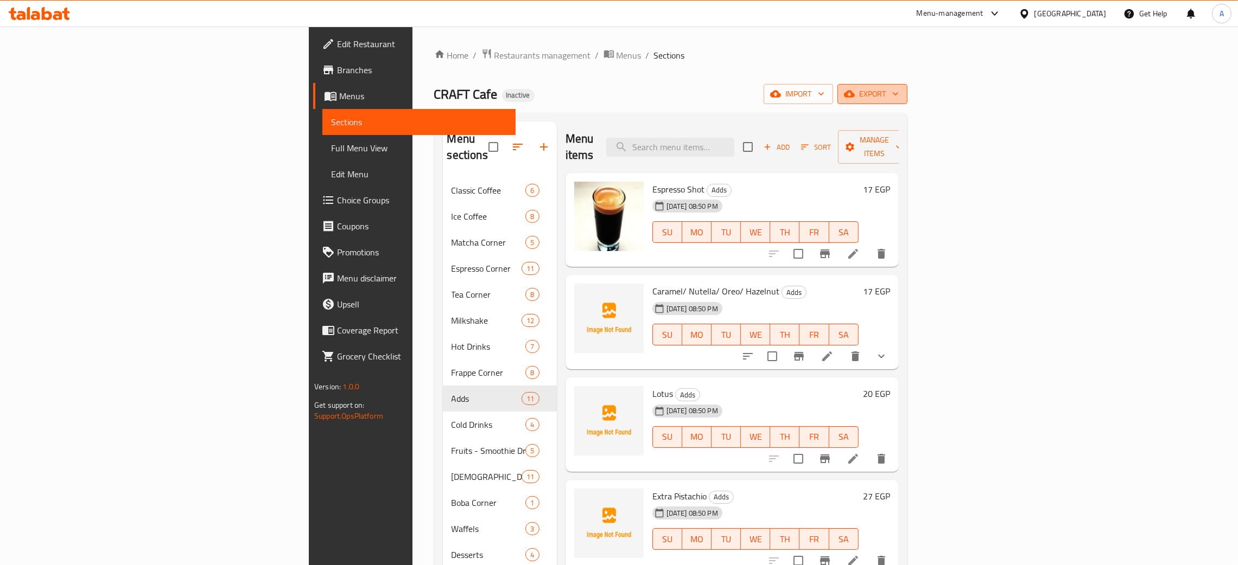
click at [901, 90] on icon "button" at bounding box center [895, 93] width 11 height 11
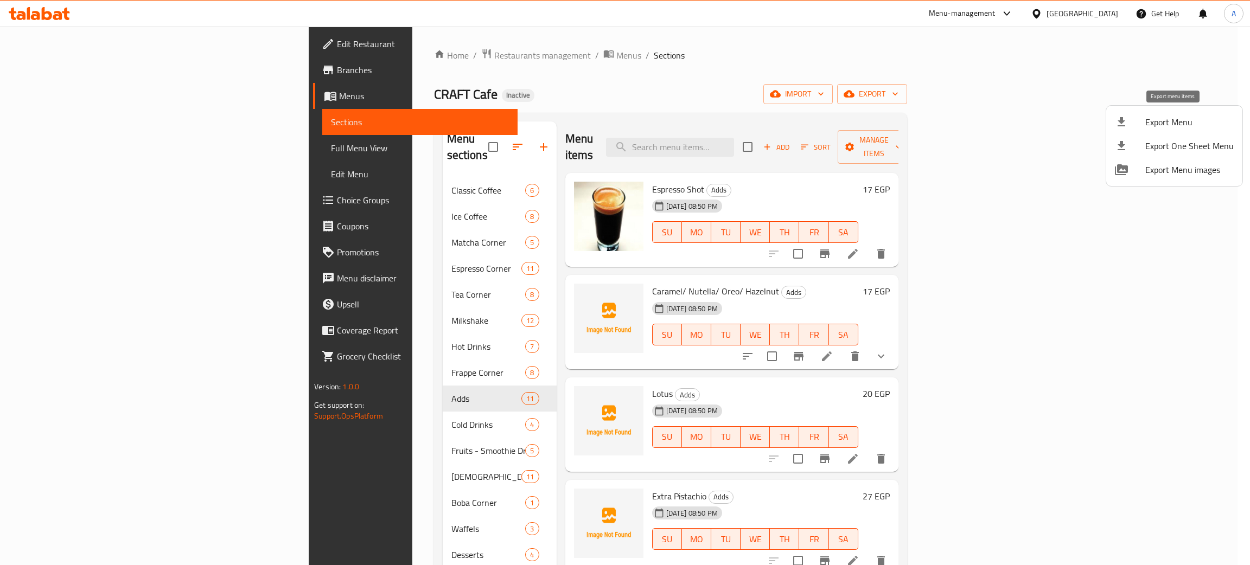
click at [1173, 120] on span "Export Menu" at bounding box center [1190, 122] width 88 height 13
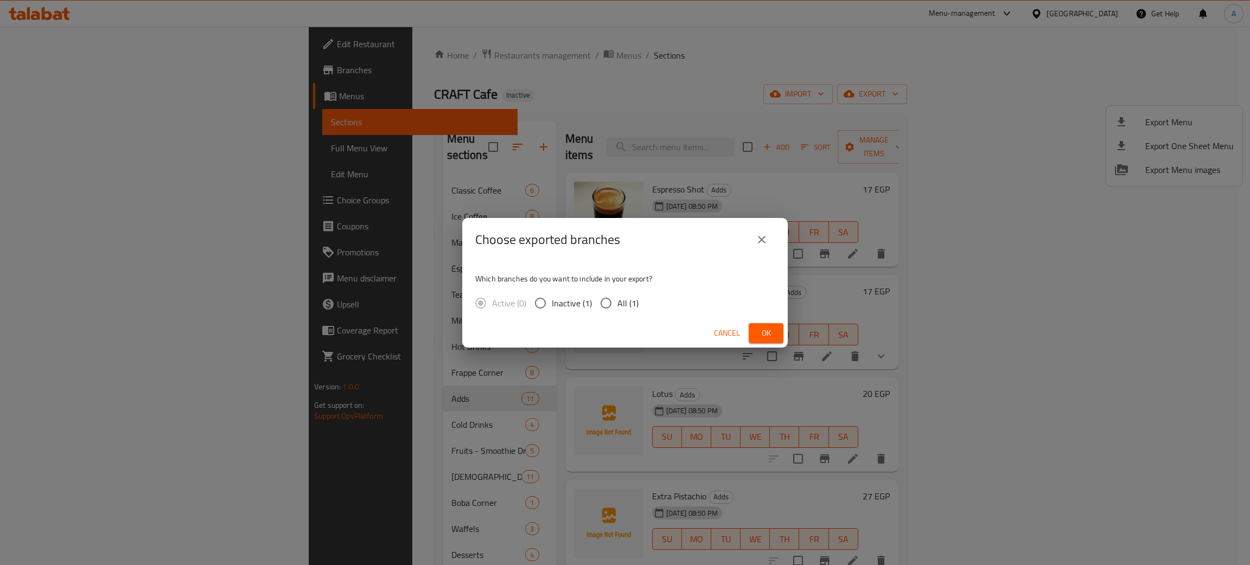
drag, startPoint x: 771, startPoint y: 328, endPoint x: 771, endPoint y: 304, distance: 23.3
click at [771, 328] on span "Ok" at bounding box center [766, 334] width 17 height 14
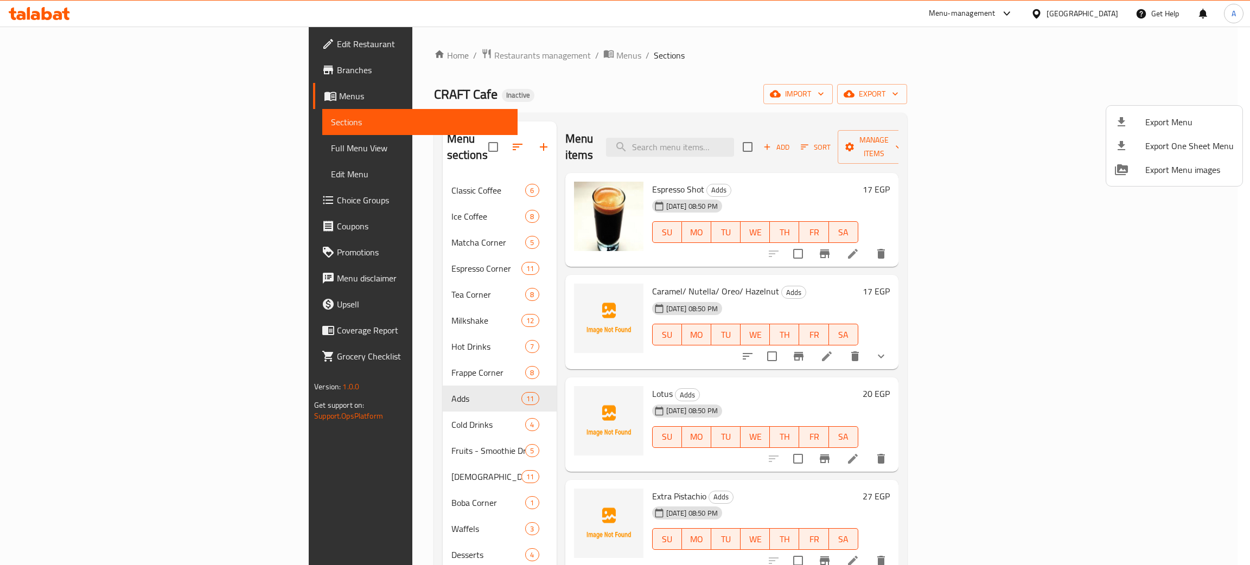
click at [1111, 13] on div at bounding box center [625, 282] width 1250 height 565
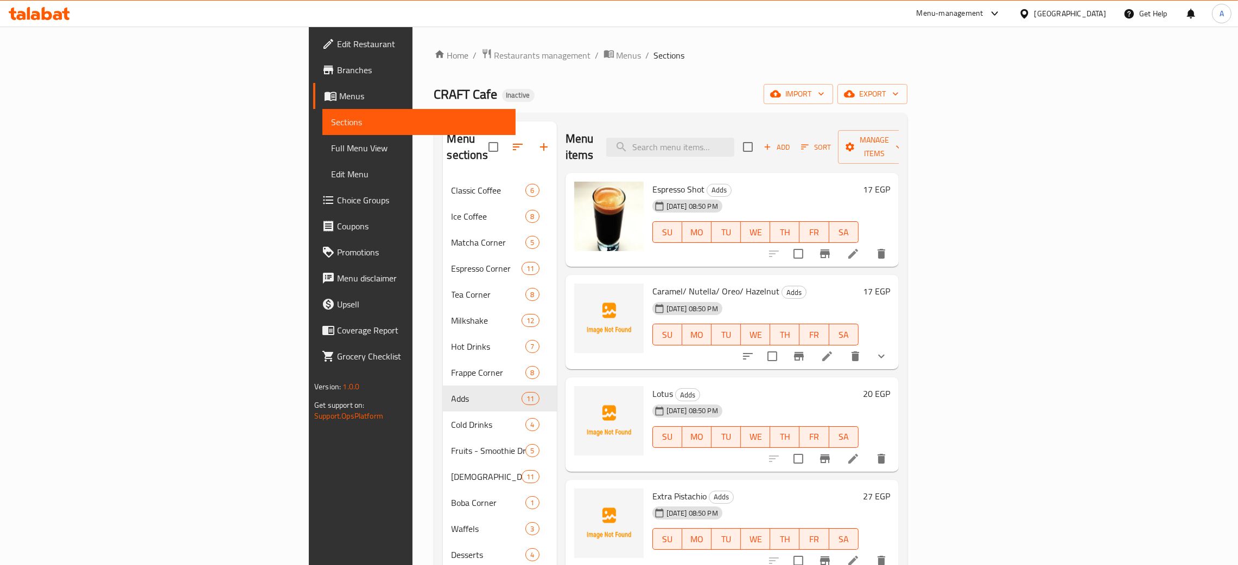
click at [1099, 15] on div "Egypt" at bounding box center [1070, 14] width 72 height 12
click at [969, 85] on div "Bahrain" at bounding box center [988, 86] width 89 height 25
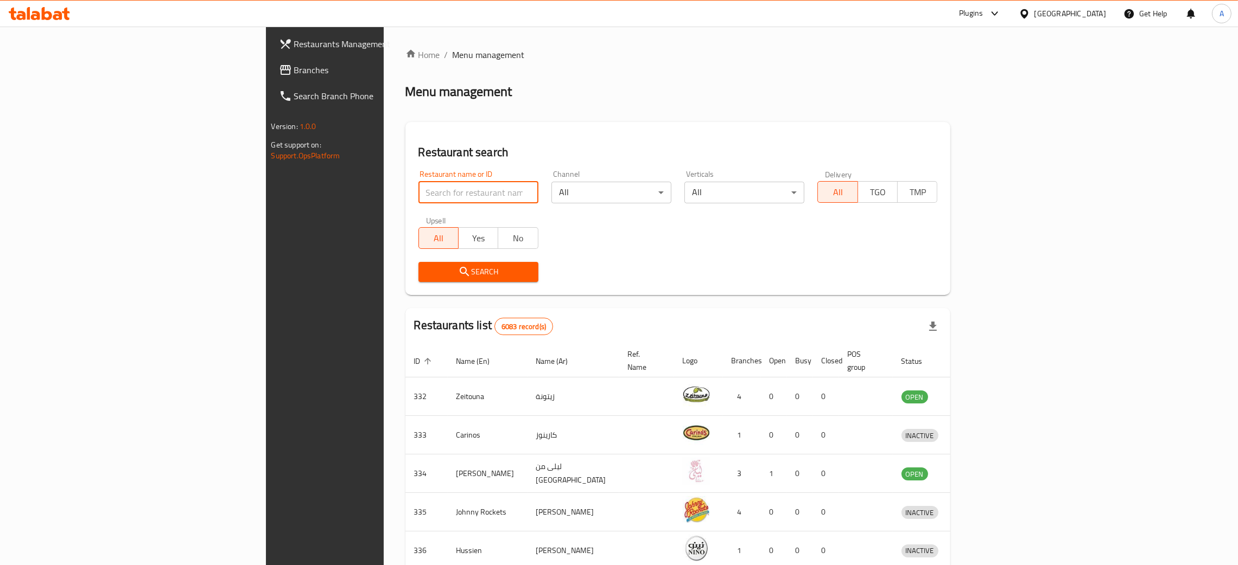
click at [418, 187] on input "search" at bounding box center [478, 193] width 120 height 22
paste input "Yum Yum Expe"
type input "Yum Yum Expe"
click button "Search" at bounding box center [478, 272] width 120 height 20
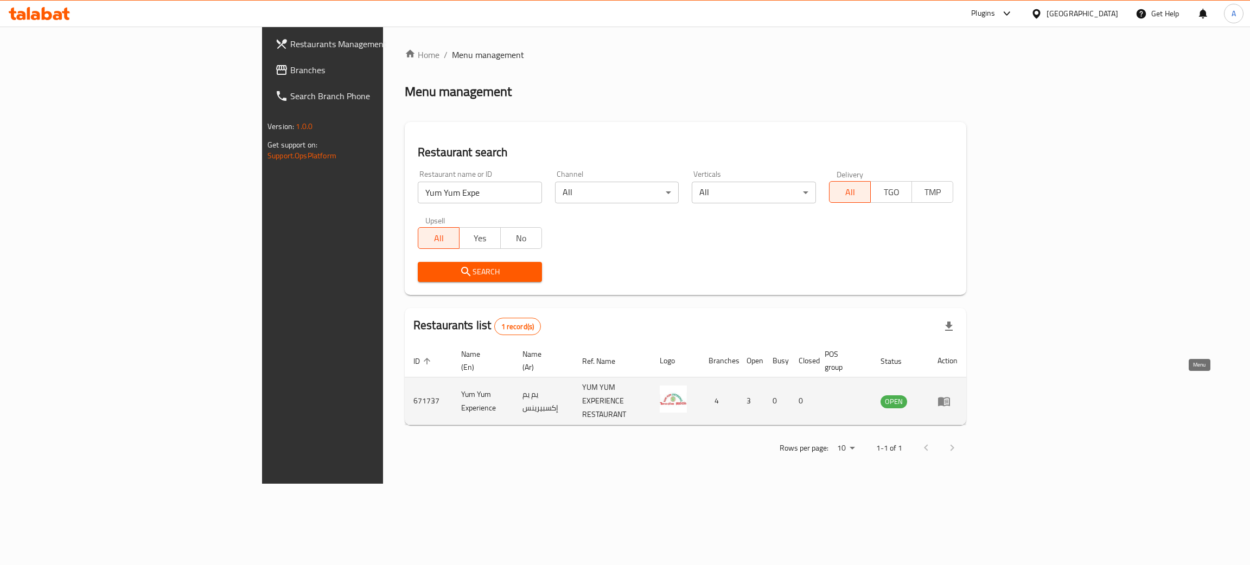
click at [950, 397] on icon "enhanced table" at bounding box center [944, 401] width 12 height 9
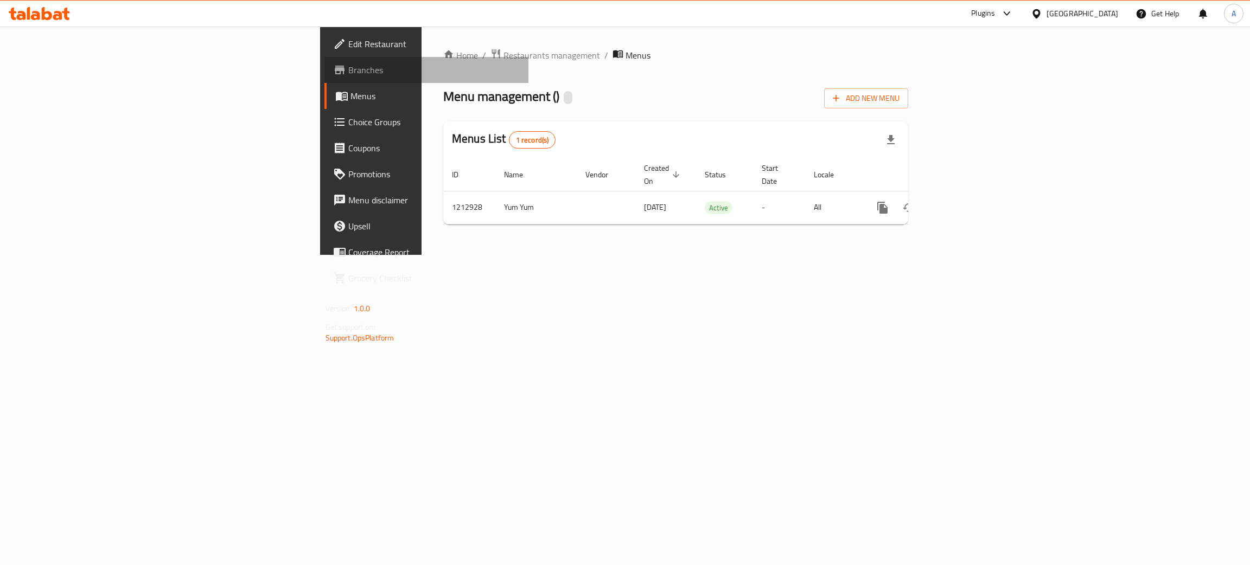
click at [348, 68] on span "Branches" at bounding box center [434, 69] width 172 height 13
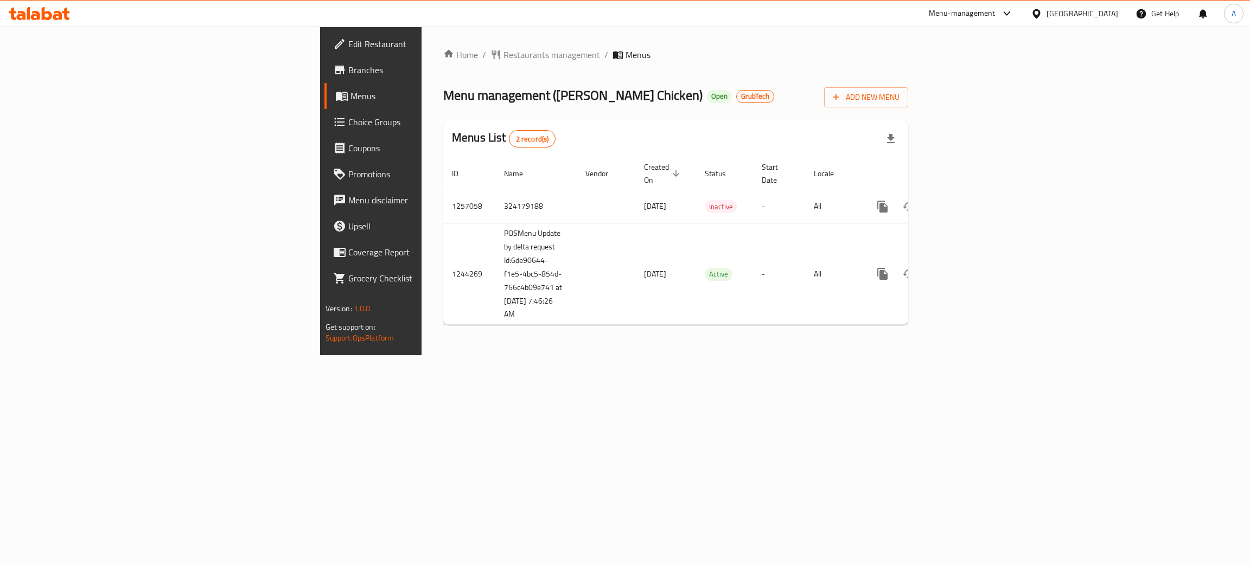
click at [348, 69] on span "Branches" at bounding box center [434, 69] width 172 height 13
